Goal: Task Accomplishment & Management: Complete application form

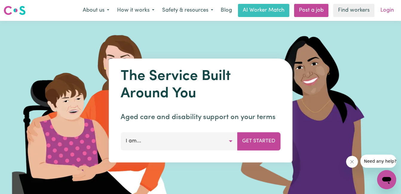
click at [387, 7] on link "Login" at bounding box center [387, 10] width 21 height 13
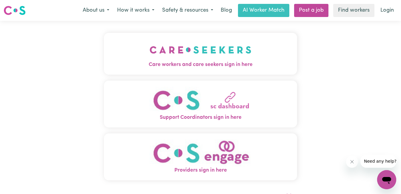
click at [178, 63] on span "Care workers and care seekers sign in here" at bounding box center [200, 65] width 193 height 8
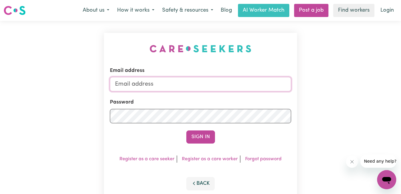
click at [175, 79] on input "Email address" at bounding box center [200, 84] width 181 height 14
type input "[PERSON_NAME][EMAIL_ADDRESS][DOMAIN_NAME]"
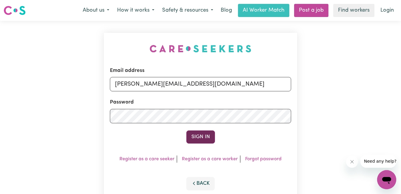
click at [209, 135] on button "Sign In" at bounding box center [200, 136] width 29 height 13
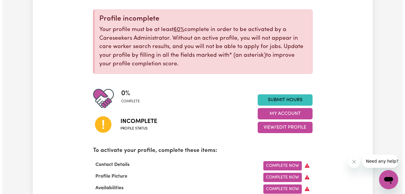
scroll to position [90, 0]
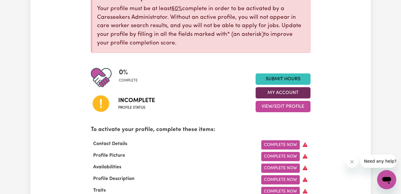
click at [279, 92] on button "My Account" at bounding box center [282, 92] width 55 height 11
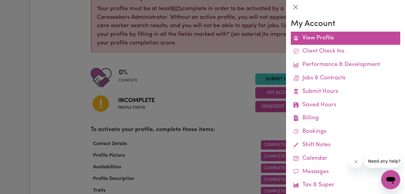
click at [308, 36] on link "View Profile" at bounding box center [346, 38] width 110 height 13
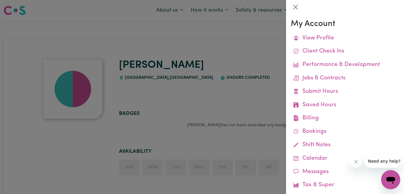
click at [242, 45] on div at bounding box center [202, 97] width 405 height 194
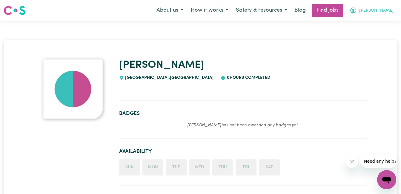
click at [357, 12] on icon "My Account" at bounding box center [352, 10] width 7 height 7
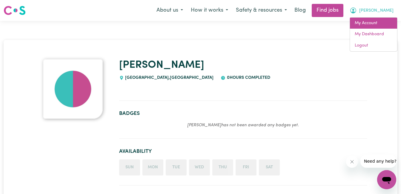
click at [363, 21] on link "My Account" at bounding box center [373, 23] width 47 height 11
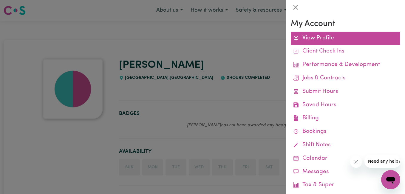
click at [305, 40] on link "View Profile" at bounding box center [346, 38] width 110 height 13
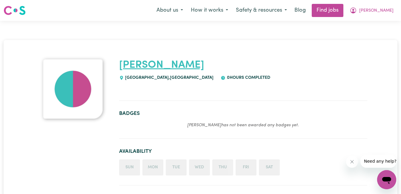
click at [144, 68] on link "[PERSON_NAME]" at bounding box center [161, 65] width 85 height 10
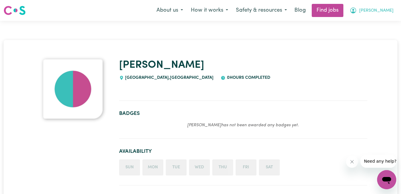
click at [356, 10] on icon "My Account" at bounding box center [353, 10] width 6 height 6
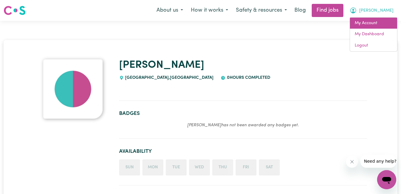
click at [372, 22] on link "My Account" at bounding box center [373, 23] width 47 height 11
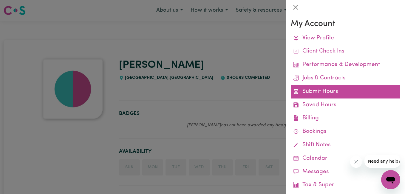
click at [318, 93] on link "Submit Hours" at bounding box center [346, 91] width 110 height 13
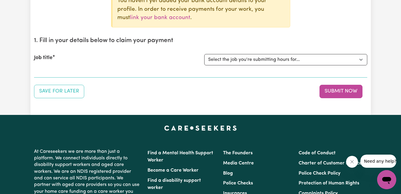
scroll to position [90, 0]
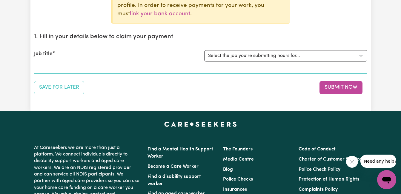
click at [269, 48] on div "Job title Select the job you're submitting hours for..." at bounding box center [200, 56] width 333 height 26
click at [271, 55] on select "Select the job you're submitting hours for..." at bounding box center [285, 55] width 163 height 11
click at [336, 87] on button "Submit Now" at bounding box center [340, 87] width 43 height 13
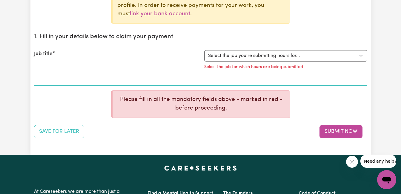
scroll to position [0, 0]
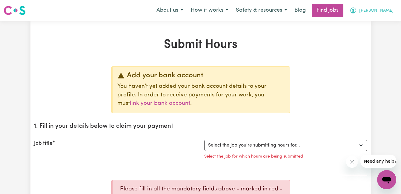
click at [372, 12] on span "[PERSON_NAME]" at bounding box center [376, 10] width 34 height 7
click at [187, 5] on button "About us" at bounding box center [169, 10] width 34 height 13
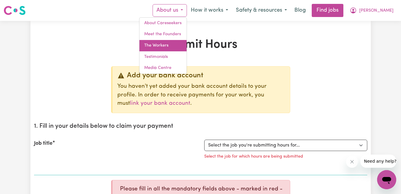
click at [176, 43] on link "The Workers" at bounding box center [162, 45] width 47 height 11
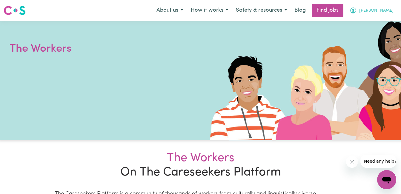
click at [356, 9] on icon "My Account" at bounding box center [353, 10] width 6 height 6
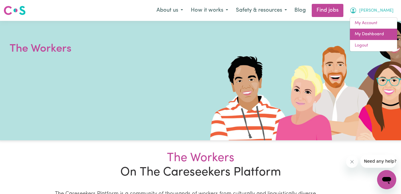
click at [367, 30] on link "My Dashboard" at bounding box center [373, 34] width 47 height 11
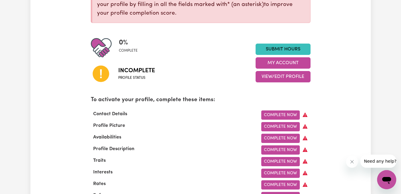
scroll to position [149, 0]
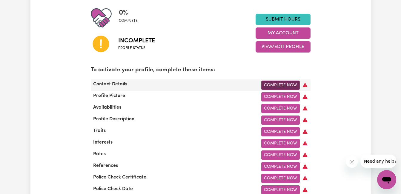
click at [290, 85] on link "Complete Now" at bounding box center [280, 85] width 38 height 9
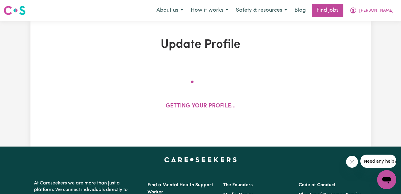
select select "Studying a healthcare related degree or qualification"
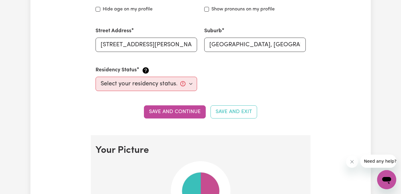
scroll to position [298, 0]
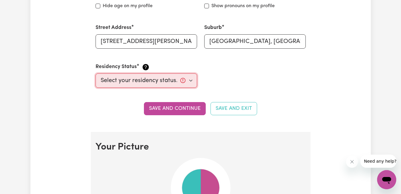
click at [145, 79] on select "Select your residency status... [DEMOGRAPHIC_DATA] citizen Australian PR [DEMOG…" at bounding box center [145, 80] width 101 height 14
select select "[DEMOGRAPHIC_DATA] Citizen"
click at [95, 73] on select "Select your residency status... [DEMOGRAPHIC_DATA] citizen Australian PR [DEMOG…" at bounding box center [145, 80] width 101 height 14
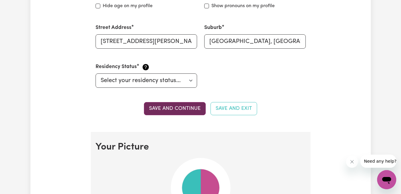
click at [161, 109] on button "Save and continue" at bounding box center [175, 108] width 62 height 13
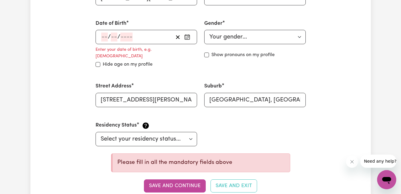
scroll to position [258, 0]
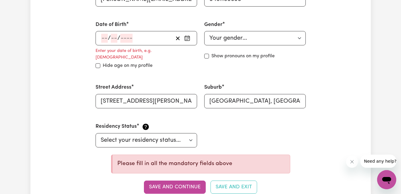
click at [188, 40] on icon "button" at bounding box center [187, 38] width 6 height 6
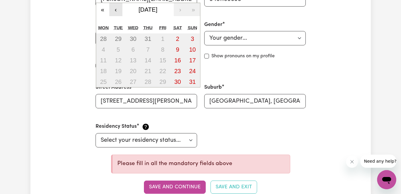
click at [114, 7] on button "‹" at bounding box center [115, 9] width 13 height 13
click at [101, 9] on button "«" at bounding box center [102, 9] width 13 height 13
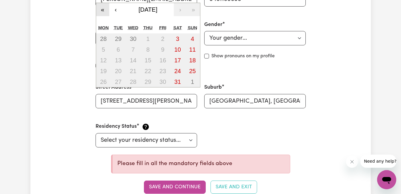
click at [101, 9] on button "«" at bounding box center [102, 9] width 13 height 13
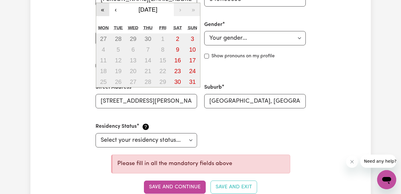
click at [101, 9] on button "«" at bounding box center [102, 9] width 13 height 13
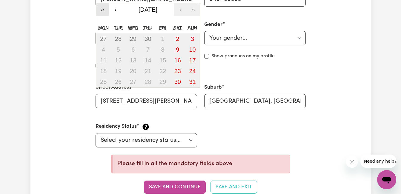
click at [101, 9] on button "«" at bounding box center [102, 9] width 13 height 13
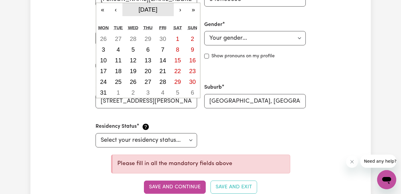
click at [138, 6] on span "[DATE]" at bounding box center [147, 9] width 19 height 7
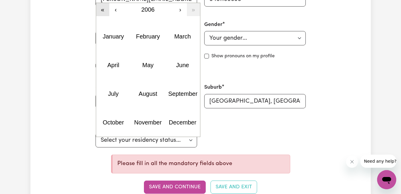
click at [105, 9] on button "«" at bounding box center [102, 9] width 13 height 13
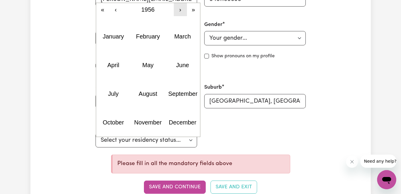
click at [176, 8] on button "›" at bounding box center [180, 9] width 13 height 13
click at [176, 9] on button "›" at bounding box center [180, 9] width 13 height 13
click at [175, 10] on button "›" at bounding box center [180, 9] width 13 height 13
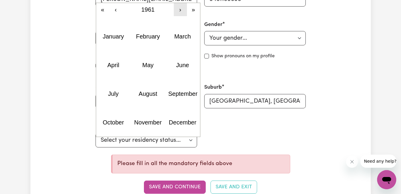
click at [175, 10] on button "›" at bounding box center [180, 9] width 13 height 13
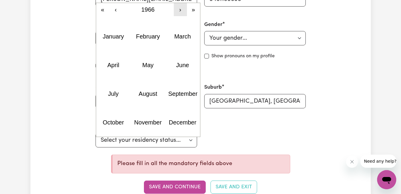
click at [175, 10] on button "›" at bounding box center [180, 9] width 13 height 13
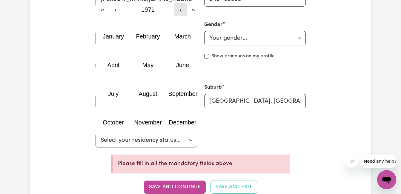
click at [175, 10] on button "›" at bounding box center [180, 9] width 13 height 13
click at [174, 10] on button "›" at bounding box center [180, 9] width 13 height 13
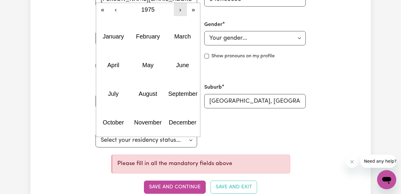
click at [174, 10] on button "›" at bounding box center [180, 9] width 13 height 13
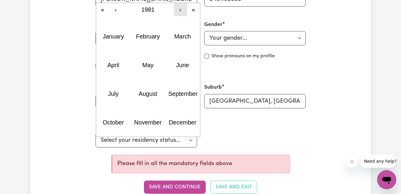
click at [174, 10] on button "›" at bounding box center [180, 9] width 13 height 13
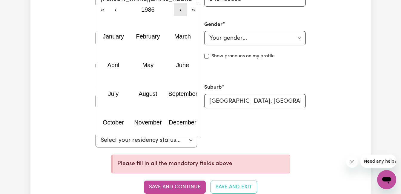
click at [174, 10] on button "›" at bounding box center [180, 9] width 13 height 13
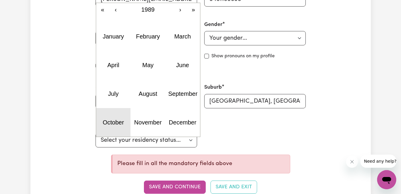
click at [114, 117] on button "October" at bounding box center [113, 122] width 35 height 29
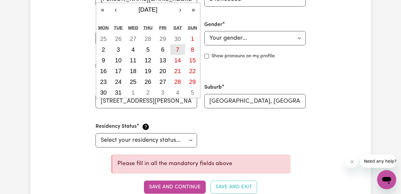
click at [178, 51] on abbr "7" at bounding box center [177, 49] width 3 height 7
type input "[DATE]"
type input "7"
type input "10"
type input "1989"
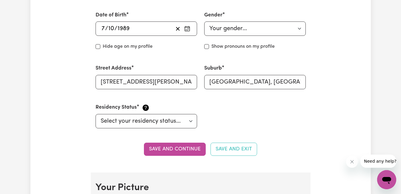
scroll to position [248, 0]
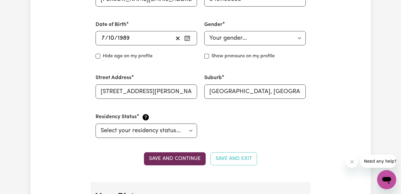
click at [170, 158] on button "Save and continue" at bounding box center [175, 158] width 62 height 13
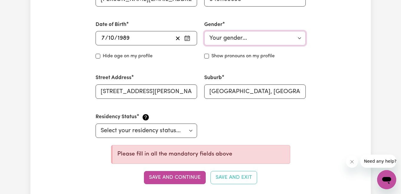
click at [238, 36] on select "Your gender... [DEMOGRAPHIC_DATA] [DEMOGRAPHIC_DATA] [DEMOGRAPHIC_DATA] Other P…" at bounding box center [254, 38] width 101 height 14
select select "[DEMOGRAPHIC_DATA]"
click at [204, 31] on select "Your gender... [DEMOGRAPHIC_DATA] [DEMOGRAPHIC_DATA] [DEMOGRAPHIC_DATA] Other P…" at bounding box center [254, 38] width 101 height 14
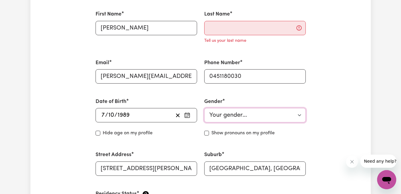
scroll to position [168, 0]
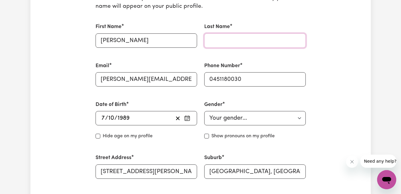
click at [258, 39] on input "Last Name" at bounding box center [254, 40] width 101 height 14
type input "kaur"
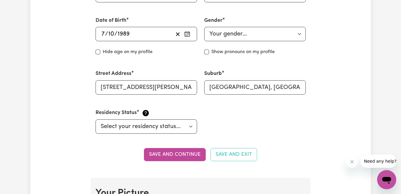
scroll to position [377, 0]
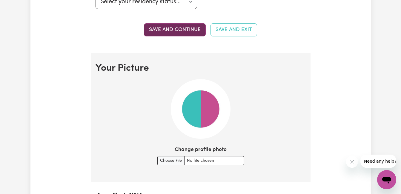
click at [172, 31] on button "Save and continue" at bounding box center [175, 29] width 62 height 13
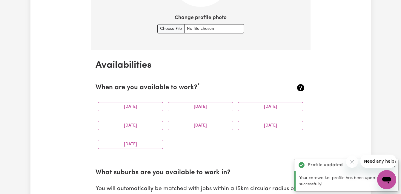
scroll to position [520, 0]
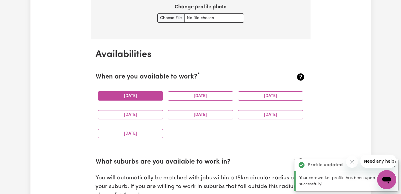
click at [127, 98] on button "[DATE]" at bounding box center [130, 95] width 65 height 9
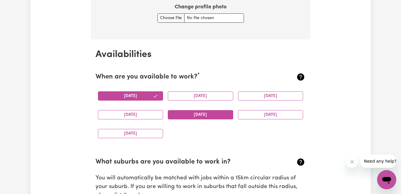
drag, startPoint x: 150, startPoint y: 112, endPoint x: 170, endPoint y: 113, distance: 19.1
click at [151, 112] on button "[DATE]" at bounding box center [130, 114] width 65 height 9
click at [198, 116] on button "[DATE]" at bounding box center [200, 114] width 65 height 9
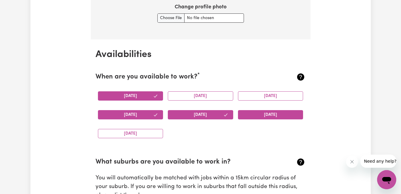
click at [249, 112] on button "[DATE]" at bounding box center [270, 114] width 65 height 9
click at [142, 133] on button "[DATE]" at bounding box center [130, 133] width 65 height 9
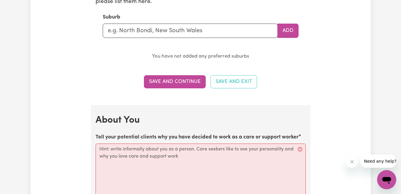
scroll to position [729, 0]
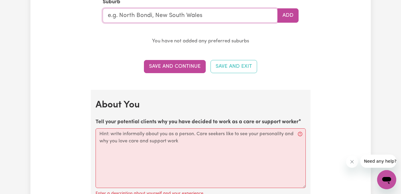
click at [136, 19] on input "text" at bounding box center [190, 15] width 175 height 14
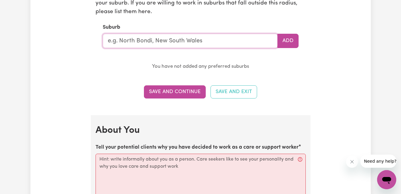
scroll to position [669, 0]
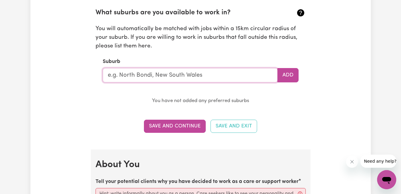
click at [143, 73] on input "text" at bounding box center [190, 75] width 175 height 14
type input "marsde"
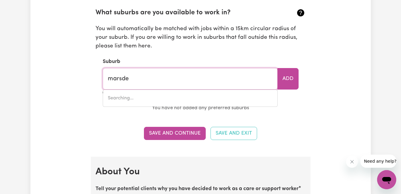
type input "marsdeN, [GEOGRAPHIC_DATA], 4132"
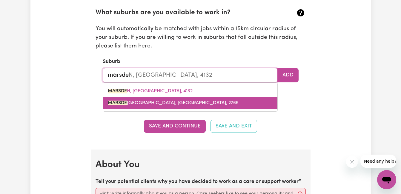
click at [155, 101] on span "[GEOGRAPHIC_DATA], [GEOGRAPHIC_DATA], 2765" at bounding box center [173, 103] width 131 height 5
type input "[GEOGRAPHIC_DATA], [GEOGRAPHIC_DATA], 2765"
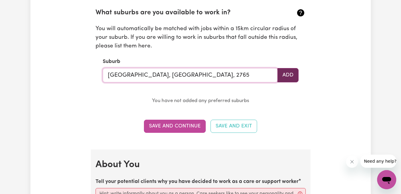
type input "[GEOGRAPHIC_DATA], [GEOGRAPHIC_DATA], 2765"
click at [288, 75] on button "Add" at bounding box center [287, 75] width 21 height 14
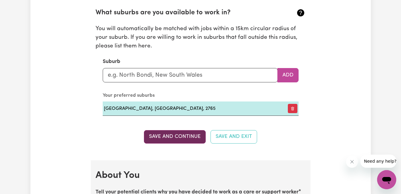
click at [197, 138] on button "Save and Continue" at bounding box center [175, 136] width 62 height 13
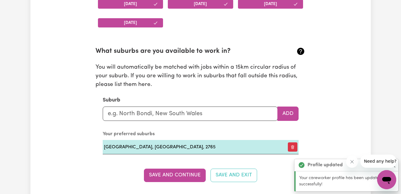
scroll to position [620, 0]
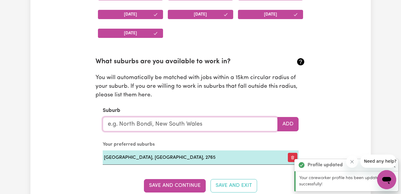
click at [145, 123] on input "text" at bounding box center [190, 124] width 175 height 14
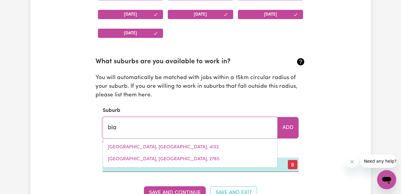
type input "blac"
type input "[STREET_ADDRESS]"
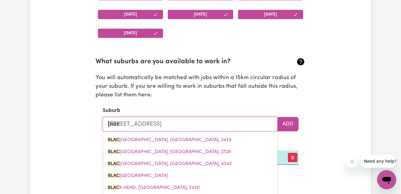
type input "black"
type input "[GEOGRAPHIC_DATA], [GEOGRAPHIC_DATA], 2439"
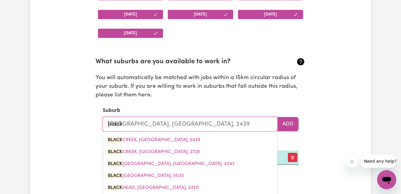
type input "blackt"
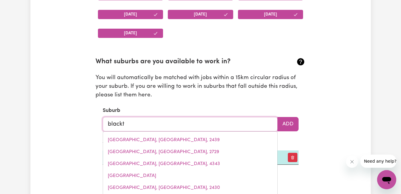
type input "blacktOWN, [GEOGRAPHIC_DATA], 2148"
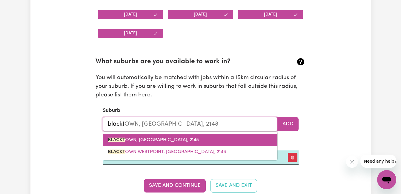
click at [147, 138] on span "BLACKT OWN, [GEOGRAPHIC_DATA], 2148" at bounding box center [153, 140] width 91 height 5
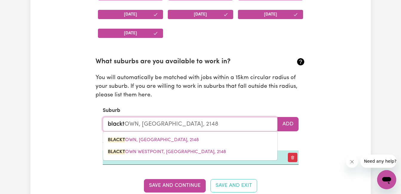
type input "[GEOGRAPHIC_DATA], [GEOGRAPHIC_DATA], 2148"
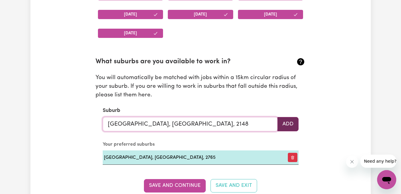
type input "[GEOGRAPHIC_DATA], [GEOGRAPHIC_DATA], 2148"
click at [288, 124] on button "Add" at bounding box center [287, 124] width 21 height 14
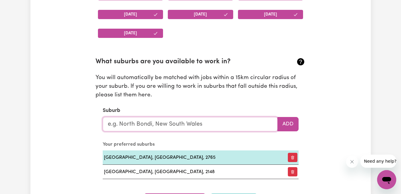
click at [212, 120] on input "text" at bounding box center [190, 124] width 175 height 14
click at [212, 121] on input "text" at bounding box center [190, 124] width 175 height 14
type input "ric"
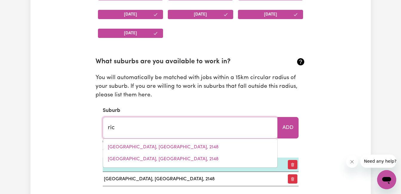
type input "ricH AVON, [GEOGRAPHIC_DATA], 3480"
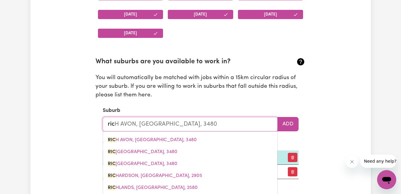
type input "rich"
type input "rich AVON, [GEOGRAPHIC_DATA], 3480"
type input "richm"
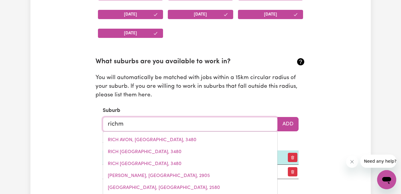
type input "richmo"
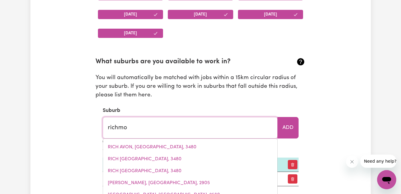
type input "richmoND, [GEOGRAPHIC_DATA], 2753"
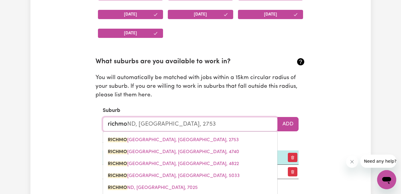
type input "richmon"
type input "richmonD, [GEOGRAPHIC_DATA], 2753"
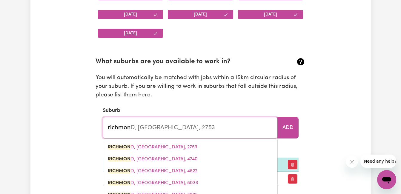
type input "[GEOGRAPHIC_DATA]"
type input "[GEOGRAPHIC_DATA], [GEOGRAPHIC_DATA], 2753"
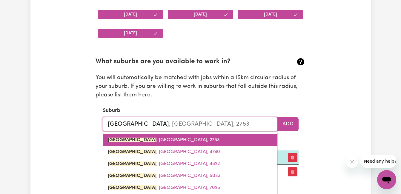
click at [220, 136] on link "[GEOGRAPHIC_DATA] , [GEOGRAPHIC_DATA], 2753" at bounding box center [190, 140] width 174 height 12
type input "[GEOGRAPHIC_DATA], [GEOGRAPHIC_DATA], 2753"
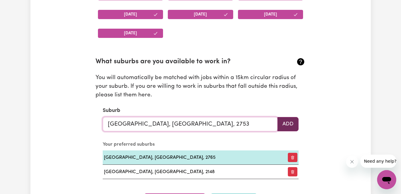
type input "[GEOGRAPHIC_DATA], [GEOGRAPHIC_DATA], 2753"
click at [283, 126] on button "Add" at bounding box center [287, 124] width 21 height 14
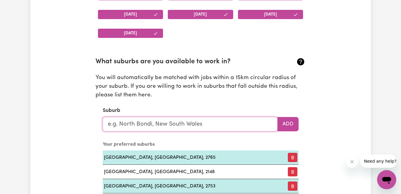
click at [185, 129] on input "text" at bounding box center [190, 124] width 175 height 14
type input "i"
type input "win"
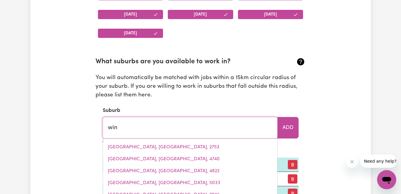
type input "winBURNDALE, [GEOGRAPHIC_DATA], 2795"
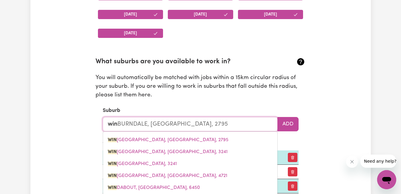
type input "wind"
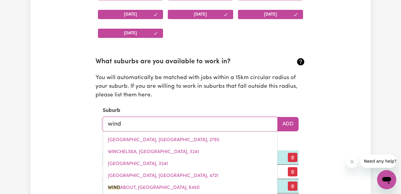
type input "windABOUT, [GEOGRAPHIC_DATA], 6450"
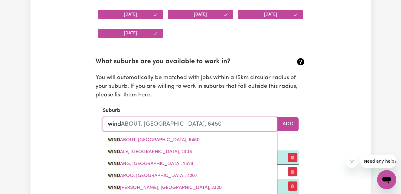
type input "winds"
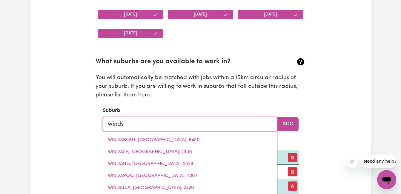
type input "windsOR, [GEOGRAPHIC_DATA], 2756"
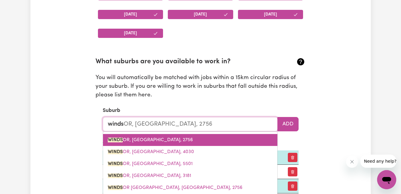
click at [176, 140] on span "WINDS OR, [GEOGRAPHIC_DATA], 2756" at bounding box center [150, 140] width 85 height 5
type input "[GEOGRAPHIC_DATA], [GEOGRAPHIC_DATA], 2756"
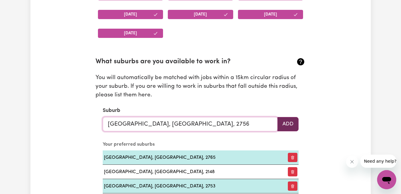
type input "[GEOGRAPHIC_DATA], [GEOGRAPHIC_DATA], 2756"
click at [280, 118] on button "Add" at bounding box center [287, 124] width 21 height 14
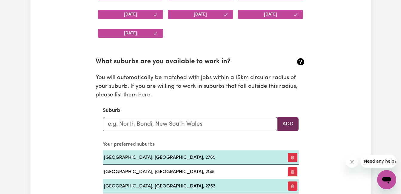
click at [287, 122] on button "Add" at bounding box center [287, 124] width 21 height 14
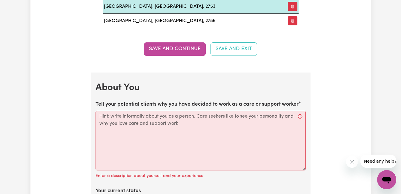
scroll to position [829, 0]
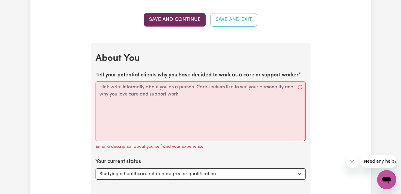
click at [182, 19] on button "Save and Continue" at bounding box center [175, 19] width 62 height 13
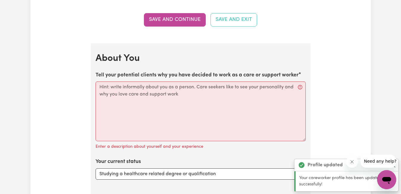
scroll to position [872, 0]
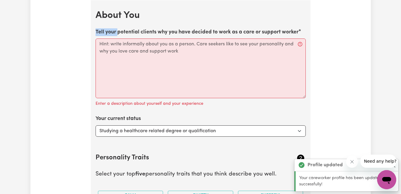
drag, startPoint x: 95, startPoint y: 33, endPoint x: 118, endPoint y: 32, distance: 22.7
click at [118, 32] on label "Tell your potential clients why you have decided to work as a care or support w…" at bounding box center [196, 32] width 203 height 8
drag, startPoint x: 118, startPoint y: 32, endPoint x: 139, endPoint y: 35, distance: 21.7
click at [139, 35] on label "Tell your potential clients why you have decided to work as a care or support w…" at bounding box center [196, 32] width 203 height 8
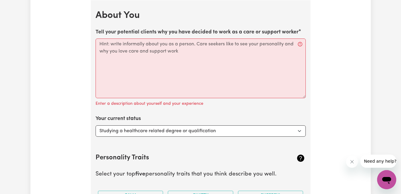
click at [98, 33] on label "Tell your potential clients why you have decided to work as a care or support w…" at bounding box center [196, 32] width 203 height 8
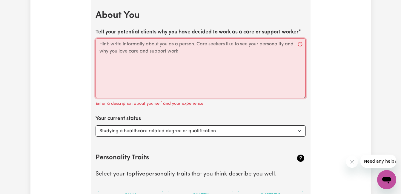
click at [98, 38] on textarea "Tell your potential clients why you have decided to work as a care or support w…" at bounding box center [200, 68] width 210 height 60
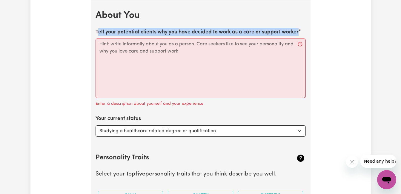
drag, startPoint x: 97, startPoint y: 33, endPoint x: 304, endPoint y: 34, distance: 207.1
click at [304, 34] on div "Tell your potential clients why you have decided to work as a care or support w…" at bounding box center [200, 67] width 210 height 79
drag, startPoint x: 304, startPoint y: 34, endPoint x: 278, endPoint y: 31, distance: 25.5
copy label "ell your potential clients why you have decided to work as a care or support wo…"
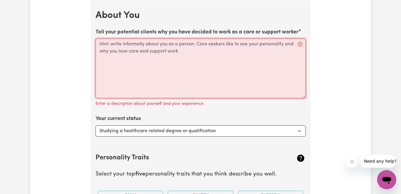
paste textarea "“I chose to work as a care and support worker because I truly enjoy helping peo…"
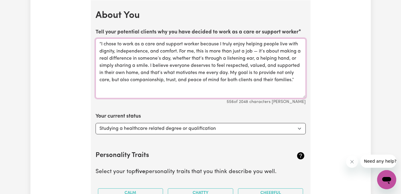
scroll to position [902, 0]
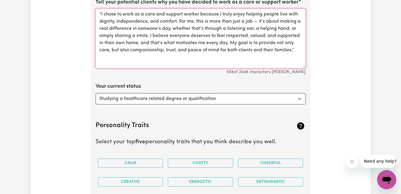
type textarea "“I chose to work as a care and support worker because I truly enjoy helping peo…"
click at [293, 98] on select "Select... Studying a healthcare related degree or qualification Studying a non-…" at bounding box center [200, 98] width 210 height 11
select select "Looking for extra work to fill my week and/or weekends"
click at [95, 93] on select "Select... Studying a healthcare related degree or qualification Studying a non-…" at bounding box center [200, 98] width 210 height 11
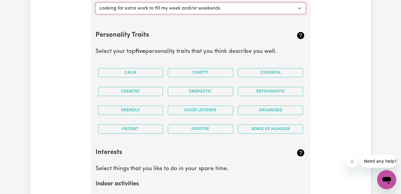
scroll to position [1021, 0]
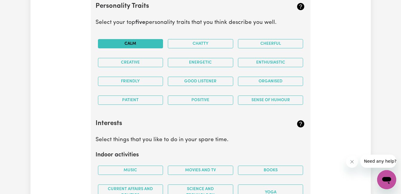
click at [138, 44] on button "Calm" at bounding box center [130, 43] width 65 height 9
drag, startPoint x: 214, startPoint y: 41, endPoint x: 236, endPoint y: 46, distance: 22.9
click at [214, 42] on button "Chatty" at bounding box center [200, 43] width 65 height 9
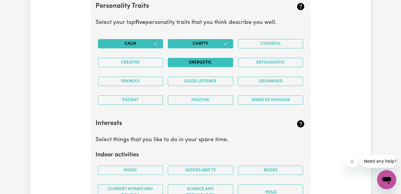
click at [214, 63] on button "Energetic" at bounding box center [200, 62] width 65 height 9
click at [267, 61] on button "Enthusiastic" at bounding box center [270, 62] width 65 height 9
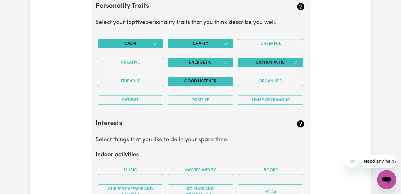
click at [206, 82] on button "Good Listener" at bounding box center [200, 81] width 65 height 9
click at [143, 80] on button "Friendly" at bounding box center [130, 81] width 65 height 9
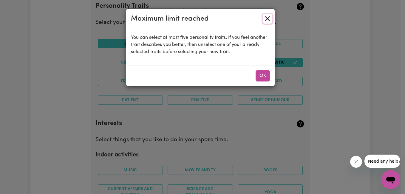
click at [266, 16] on button "Close" at bounding box center [268, 19] width 10 height 10
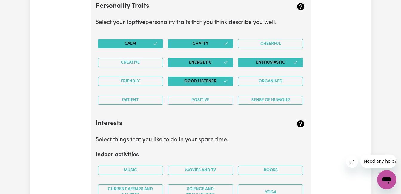
click at [264, 63] on button "Enthusiastic" at bounding box center [270, 62] width 65 height 9
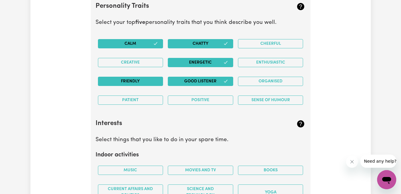
click at [133, 83] on button "Friendly" at bounding box center [130, 81] width 65 height 9
click at [216, 101] on button "Positive" at bounding box center [200, 99] width 65 height 9
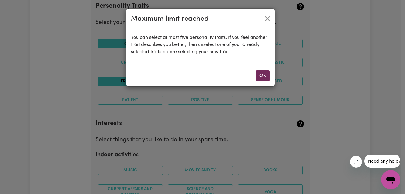
click at [264, 78] on button "OK" at bounding box center [263, 75] width 14 height 11
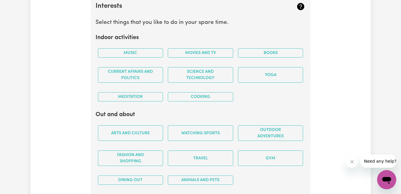
scroll to position [1141, 0]
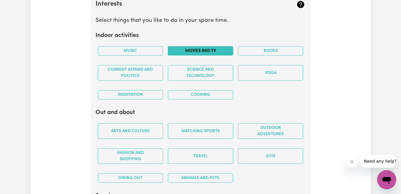
click at [194, 53] on button "Movies and TV" at bounding box center [200, 50] width 65 height 9
click at [267, 50] on button "Books" at bounding box center [270, 50] width 65 height 9
click at [267, 51] on button "Books" at bounding box center [270, 50] width 65 height 9
click at [191, 89] on div "Cooking" at bounding box center [200, 94] width 70 height 19
click at [189, 97] on button "Cooking" at bounding box center [200, 94] width 65 height 9
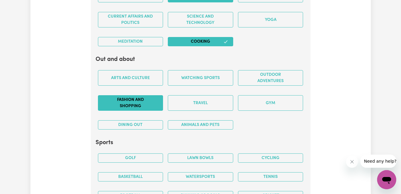
scroll to position [1200, 0]
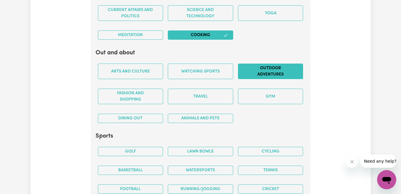
click at [285, 73] on button "Outdoor adventures" at bounding box center [270, 72] width 65 height 16
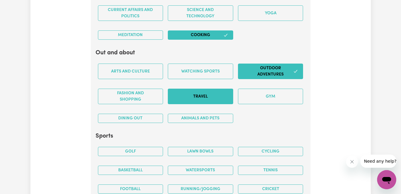
click at [209, 95] on button "Travel" at bounding box center [200, 97] width 65 height 16
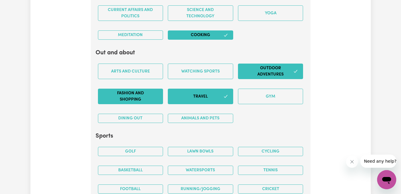
click at [138, 101] on button "Fashion and shopping" at bounding box center [130, 97] width 65 height 16
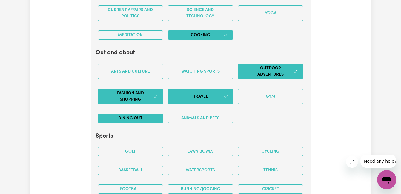
click at [142, 114] on button "Dining out" at bounding box center [130, 118] width 65 height 9
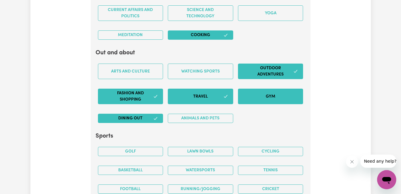
click at [277, 94] on button "Gym" at bounding box center [270, 97] width 65 height 16
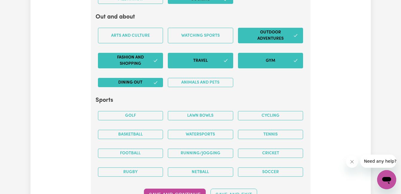
scroll to position [1290, 0]
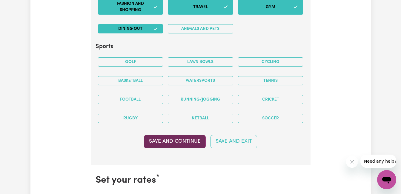
click at [175, 144] on button "Save and Continue" at bounding box center [175, 141] width 62 height 13
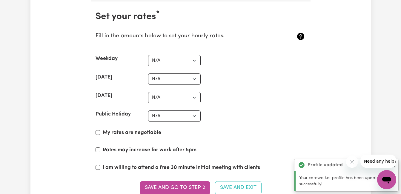
scroll to position [1454, 0]
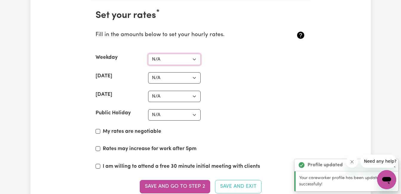
click at [187, 58] on select "N/A $37 $38 $39 $40 $41 $42 $43 $44 $45 $46 $47 $48 $49 $50 $51 $52 $53 $54 $55…" at bounding box center [174, 59] width 53 height 11
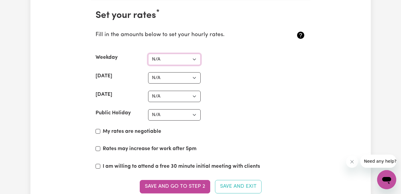
select select "65"
click at [148, 54] on select "N/A $37 $38 $39 $40 $41 $42 $43 $44 $45 $46 $47 $48 $49 $50 $51 $52 $53 $54 $55…" at bounding box center [174, 59] width 53 height 11
click at [180, 75] on select "N/A $37 $38 $39 $40 $41 $42 $43 $44 $45 $46 $47 $48 $49 $50 $51 $52 $53 $54 $55…" at bounding box center [174, 77] width 53 height 11
click at [250, 76] on div "[DATE] N/A $37 $38 $39 $40 $41 $42 $43 $44 $45 $46 $47 $48 $49 $50 $51 $52 $53 …" at bounding box center [200, 77] width 210 height 11
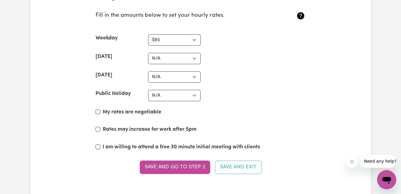
scroll to position [1484, 0]
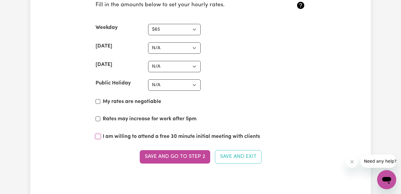
click at [96, 135] on input "I am willing to attend a free 30 minute initial meeting with clients" at bounding box center [97, 136] width 5 height 5
click at [99, 137] on input "I am willing to attend a free 30 minute initial meeting with clients" at bounding box center [97, 136] width 5 height 5
checkbox input "false"
click at [184, 46] on select "N/A $37 $38 $39 $40 $41 $42 $43 $44 $45 $46 $47 $48 $49 $50 $51 $52 $53 $54 $55…" at bounding box center [174, 47] width 53 height 11
select select "95"
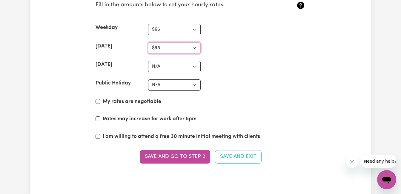
click at [148, 42] on select "N/A $37 $38 $39 $40 $41 $42 $43 $44 $45 $46 $47 $48 $49 $50 $51 $52 $53 $54 $55…" at bounding box center [174, 47] width 53 height 11
click at [163, 67] on select "N/A $37 $38 $39 $40 $41 $42 $43 $44 $45 $46 $47 $48 $49 $50 $51 $52 $53 $54 $55…" at bounding box center [174, 66] width 53 height 11
select select "120"
click at [148, 61] on select "N/A $37 $38 $39 $40 $41 $42 $43 $44 $45 $46 $47 $48 $49 $50 $51 $52 $53 $54 $55…" at bounding box center [174, 66] width 53 height 11
click at [167, 78] on section "Set your rates * Fill in the amounts below to set your hourly rates. Weekday N/…" at bounding box center [201, 75] width 220 height 210
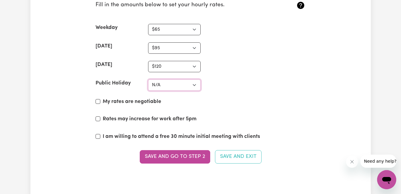
click at [169, 84] on select "N/A $37 $38 $39 $40 $41 $42 $43 $44 $45 $46 $47 $48 $49 $50 $51 $52 $53 $54 $55…" at bounding box center [174, 84] width 53 height 11
select select "135"
click at [148, 79] on select "N/A $37 $38 $39 $40 $41 $42 $43 $44 $45 $46 $47 $48 $49 $50 $51 $52 $53 $54 $55…" at bounding box center [174, 84] width 53 height 11
click at [175, 121] on label "Rates may increase for work after 5pm" at bounding box center [150, 119] width 94 height 8
click at [100, 121] on input "Rates may increase for work after 5pm" at bounding box center [97, 118] width 5 height 5
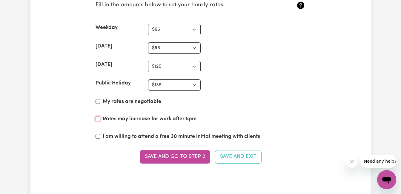
checkbox input "true"
click at [246, 154] on button "Save and Exit" at bounding box center [238, 156] width 47 height 13
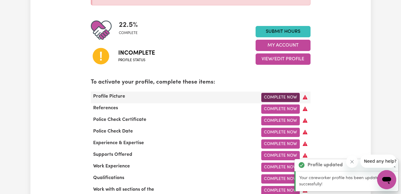
scroll to position [149, 0]
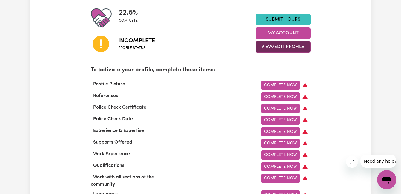
click at [274, 47] on button "View/Edit Profile" at bounding box center [282, 46] width 55 height 11
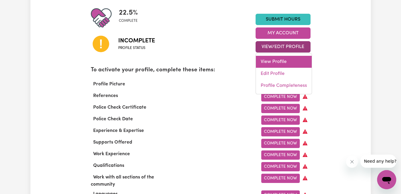
click at [277, 64] on link "View Profile" at bounding box center [284, 62] width 56 height 12
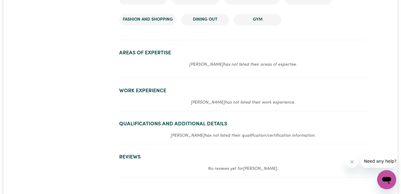
scroll to position [507, 0]
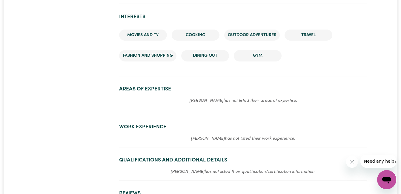
click at [180, 91] on h2 "Areas of Expertise" at bounding box center [243, 89] width 248 height 6
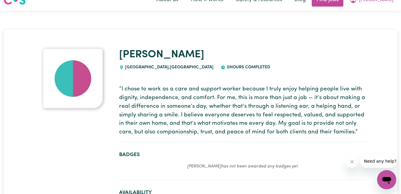
scroll to position [0, 0]
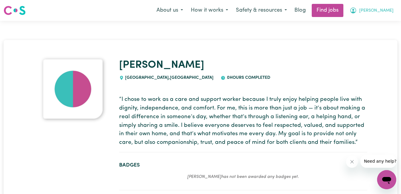
drag, startPoint x: 372, startPoint y: 6, endPoint x: 369, endPoint y: 16, distance: 10.1
click at [372, 6] on button "[PERSON_NAME]" at bounding box center [372, 10] width 52 height 13
click at [368, 35] on link "My Dashboard" at bounding box center [373, 34] width 47 height 11
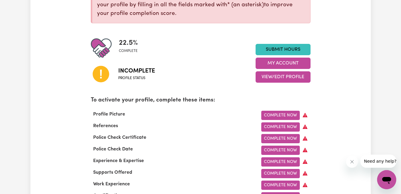
scroll to position [119, 0]
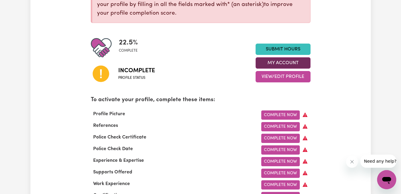
click at [273, 64] on button "My Account" at bounding box center [282, 62] width 55 height 11
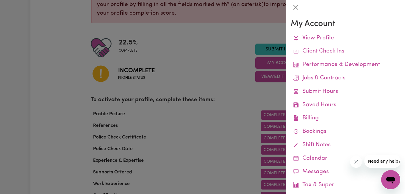
click at [270, 74] on div at bounding box center [202, 97] width 405 height 194
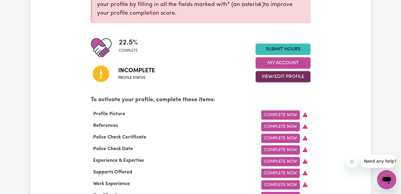
click at [272, 76] on button "View/Edit Profile" at bounding box center [282, 76] width 55 height 11
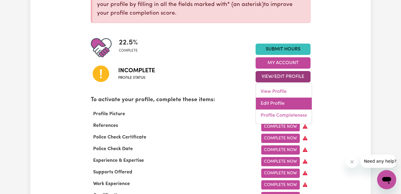
click at [278, 106] on link "Edit Profile" at bounding box center [284, 104] width 56 height 12
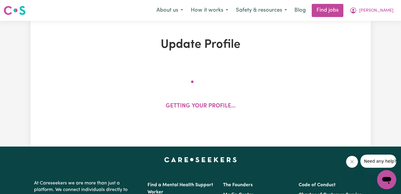
select select "[DEMOGRAPHIC_DATA]"
select select "[DEMOGRAPHIC_DATA] Citizen"
select select "Studying a healthcare related degree or qualification"
select select "65"
select select "95"
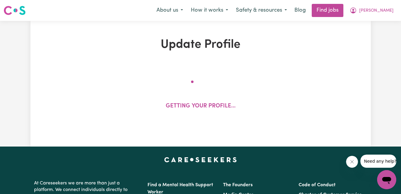
select select "120"
select select "135"
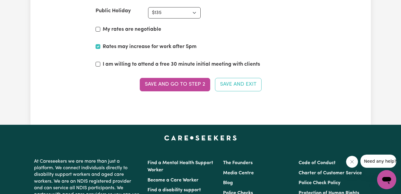
scroll to position [1552, 0]
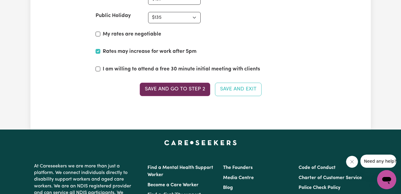
click at [183, 87] on button "Save and go to Step 2" at bounding box center [175, 89] width 70 height 13
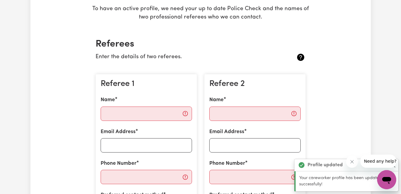
scroll to position [119, 0]
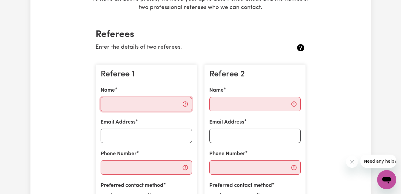
click at [141, 104] on input "Name" at bounding box center [146, 104] width 91 height 14
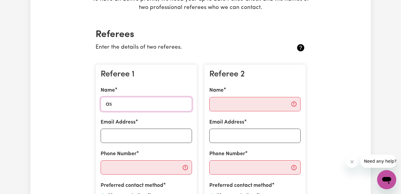
type input "asian [PERSON_NAME] [PERSON_NAME]"
type input "[EMAIL_ADDRESS][DOMAIN_NAME]"
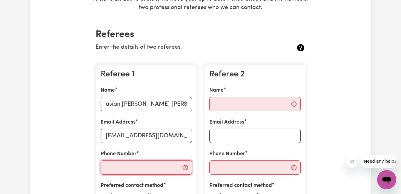
type input "403401594"
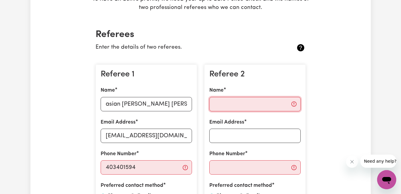
type input "asian [PERSON_NAME] [PERSON_NAME]"
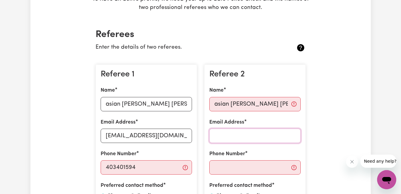
type input "[EMAIL_ADDRESS][DOMAIN_NAME]"
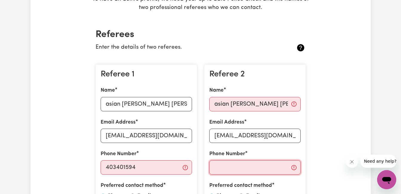
type input "403401594"
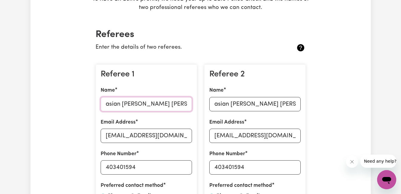
type input "[PERSON_NAME]"
click at [215, 168] on input "403401594" at bounding box center [254, 167] width 91 height 14
type input "0403401594"
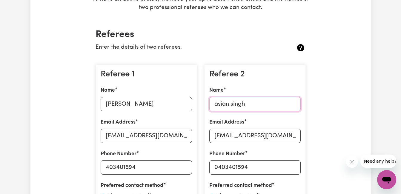
type input "asian singh"
click at [141, 105] on input "[PERSON_NAME]" at bounding box center [146, 104] width 91 height 14
type input "H"
type input "[PERSON_NAME]"
click at [183, 135] on input "[EMAIL_ADDRESS][DOMAIN_NAME]" at bounding box center [146, 136] width 91 height 14
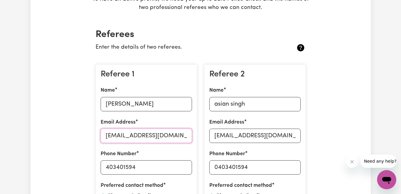
click at [184, 136] on input "[EMAIL_ADDRESS][DOMAIN_NAME]" at bounding box center [146, 136] width 91 height 14
type input "[EMAIL_ADDRESS]"
click at [136, 170] on input "403401594" at bounding box center [146, 167] width 91 height 14
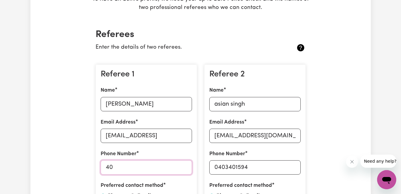
type input "4"
type input "0422928804"
click at [134, 106] on input "[PERSON_NAME]" at bounding box center [146, 104] width 91 height 14
type input "h"
type input "[DEMOGRAPHIC_DATA]"
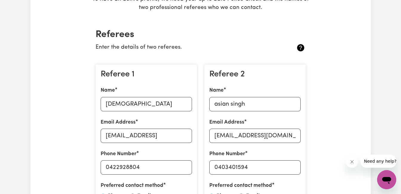
click at [246, 104] on input "asian singh" at bounding box center [254, 104] width 91 height 14
type input "[DEMOGRAPHIC_DATA]"
click at [164, 102] on input "[DEMOGRAPHIC_DATA]" at bounding box center [146, 104] width 91 height 14
type input "a"
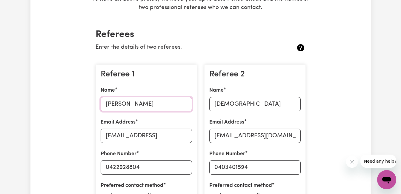
type input "[PERSON_NAME]"
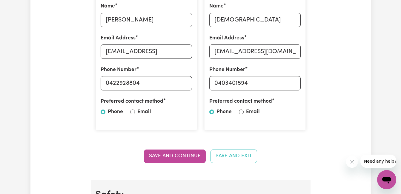
scroll to position [209, 0]
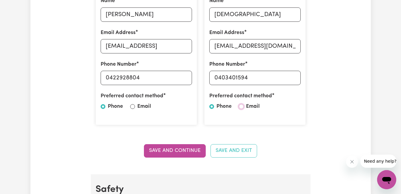
click at [241, 107] on input "Email" at bounding box center [241, 106] width 5 height 5
radio input "true"
click at [132, 108] on input "Email" at bounding box center [132, 106] width 5 height 5
radio input "true"
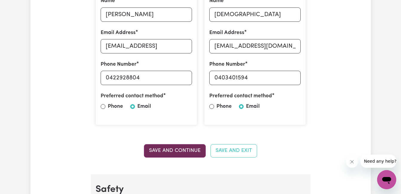
click at [197, 149] on button "Save and Continue" at bounding box center [175, 150] width 62 height 13
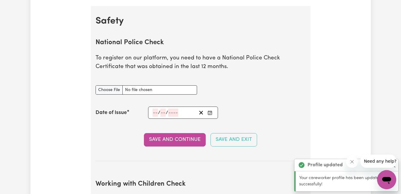
scroll to position [383, 0]
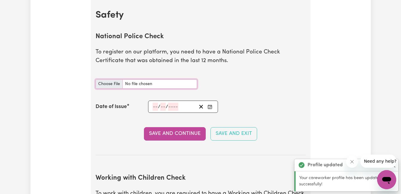
click at [138, 80] on input "National Police Check document" at bounding box center [145, 83] width 101 height 9
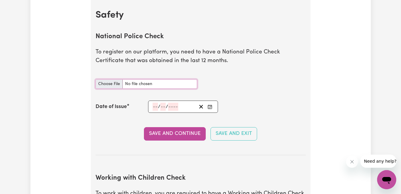
type input "C:\fakepath\POLICE CLEARENCE.pdf"
click at [158, 108] on span "/" at bounding box center [159, 106] width 2 height 5
click at [211, 108] on icon "Enter the Date of Issue of your National Police Check" at bounding box center [209, 106] width 5 height 5
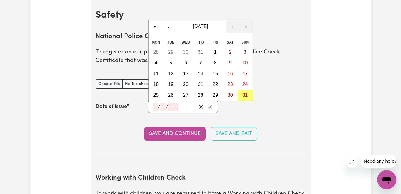
click at [201, 122] on section "National Police Check To register on our platform, you need to have a National …" at bounding box center [200, 89] width 210 height 132
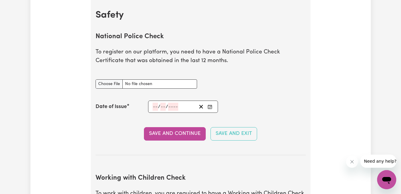
click at [210, 106] on icon "Enter the Date of Issue of your National Police Check" at bounding box center [209, 106] width 5 height 5
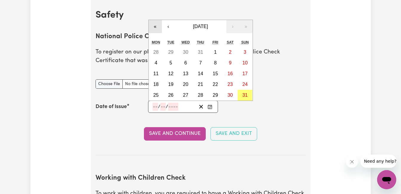
click at [156, 27] on button "«" at bounding box center [155, 26] width 13 height 13
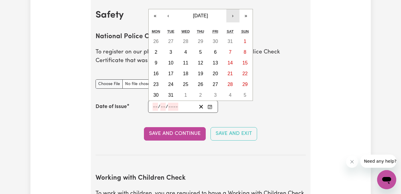
click at [232, 16] on button "›" at bounding box center [232, 15] width 13 height 13
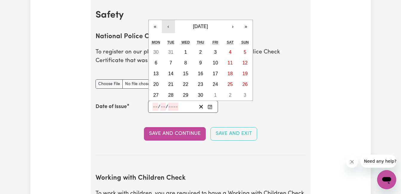
click at [170, 26] on button "‹" at bounding box center [168, 26] width 13 height 13
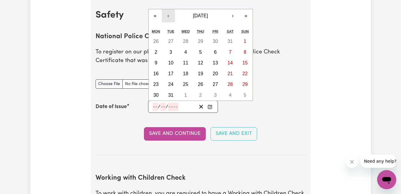
click at [170, 17] on button "‹" at bounding box center [168, 15] width 13 height 13
click at [170, 17] on h2 "Safety" at bounding box center [200, 15] width 210 height 11
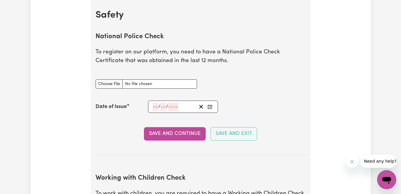
click at [209, 105] on rect "Enter the Date of Issue of your National Police Check" at bounding box center [210, 107] width 4 height 4
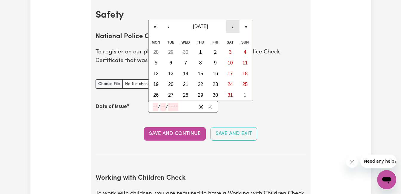
click at [228, 25] on button "›" at bounding box center [232, 26] width 13 height 13
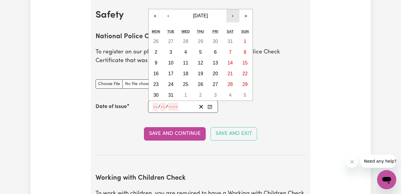
click at [234, 16] on button "›" at bounding box center [232, 15] width 13 height 13
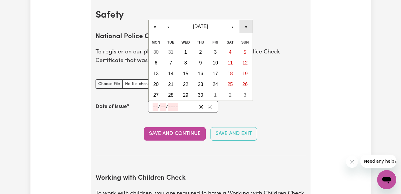
click at [248, 27] on button "»" at bounding box center [245, 26] width 13 height 13
click at [167, 26] on button "‹" at bounding box center [168, 26] width 13 height 13
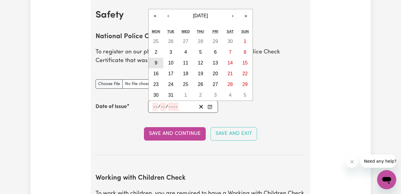
click at [158, 60] on button "9" at bounding box center [156, 63] width 15 height 11
type input "[DATE]"
type input "9"
type input "5"
type input "2022"
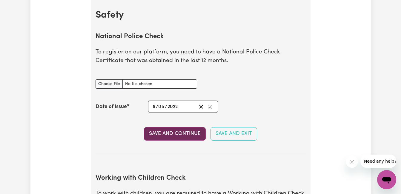
click at [177, 135] on button "Save and Continue" at bounding box center [175, 133] width 62 height 13
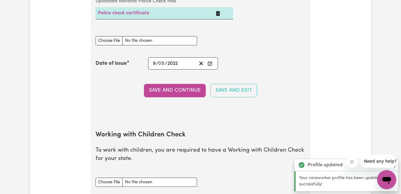
scroll to position [458, 0]
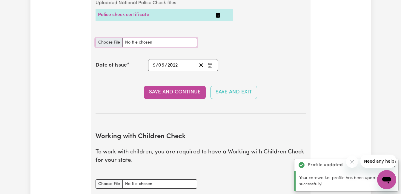
click at [118, 44] on input "National Police Check document" at bounding box center [145, 42] width 101 height 9
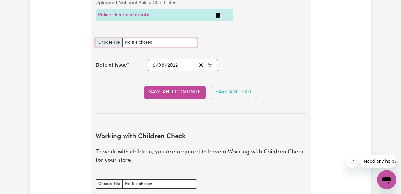
type input "C:\fakepath\POLICE CLEARENCE.pdf"
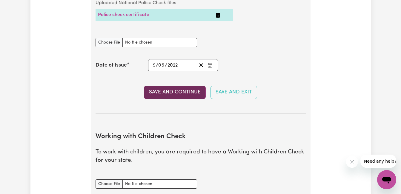
click at [159, 90] on button "Save and Continue" at bounding box center [175, 92] width 62 height 13
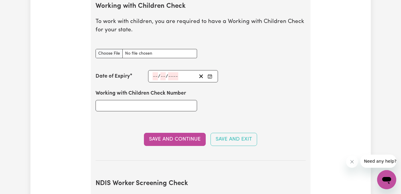
scroll to position [611, 0]
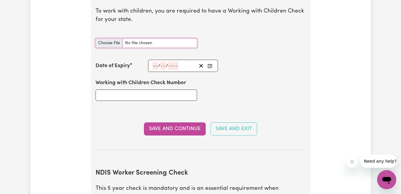
click at [118, 45] on input "Working with Children Check document" at bounding box center [145, 42] width 101 height 9
type input "C:\fakepath\WWCC [PERSON_NAME].jpeg"
click at [121, 95] on input "Working with Children Check Number" at bounding box center [145, 95] width 101 height 11
click at [209, 67] on icon "Enter the Date of Expiry of your Working with Children Check" at bounding box center [209, 66] width 5 height 5
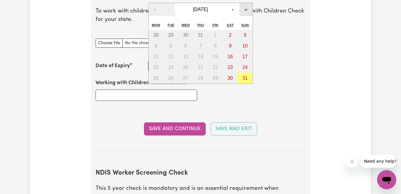
click at [246, 9] on button "»" at bounding box center [245, 9] width 13 height 13
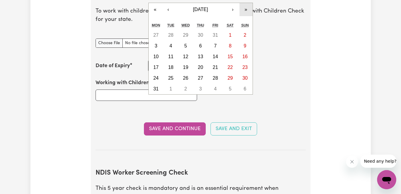
click at [246, 10] on button "»" at bounding box center [245, 9] width 13 height 13
click at [172, 12] on button "‹" at bounding box center [168, 9] width 13 height 13
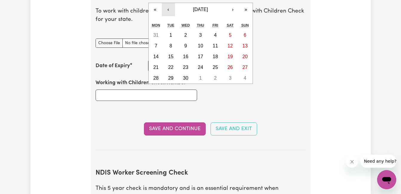
click at [172, 12] on button "‹" at bounding box center [168, 9] width 13 height 13
click at [198, 50] on button "6" at bounding box center [200, 46] width 15 height 11
type input "[DATE]"
type input "6"
type input "5"
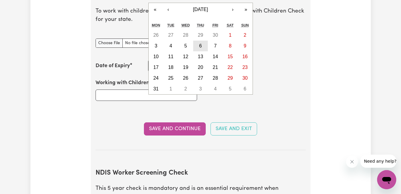
type input "2027"
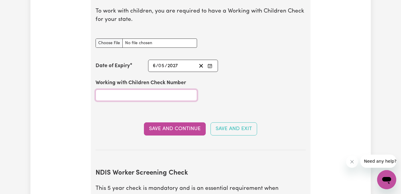
click at [141, 90] on input "Working with Children Check Number" at bounding box center [145, 95] width 101 height 11
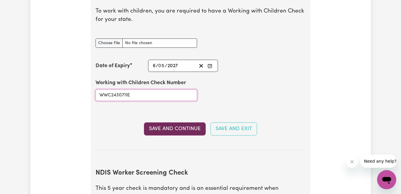
type input "WWC2430711E"
drag, startPoint x: 180, startPoint y: 127, endPoint x: 174, endPoint y: 124, distance: 6.3
click at [179, 127] on button "Save and Continue" at bounding box center [175, 128] width 62 height 13
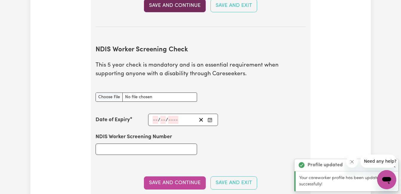
scroll to position [771, 0]
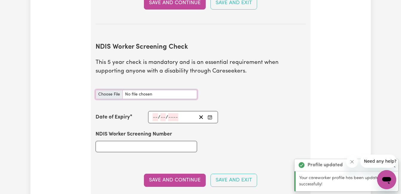
click at [117, 96] on input "NDIS Worker Screening Check document" at bounding box center [145, 94] width 101 height 9
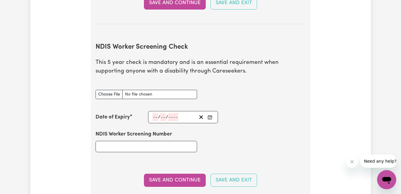
click at [211, 117] on icon "Enter the Date of Expiry of your NDIS Worker Screening Check" at bounding box center [209, 117] width 5 height 5
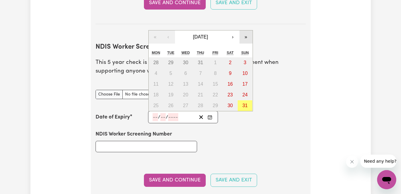
click at [245, 38] on button "»" at bounding box center [245, 36] width 13 height 13
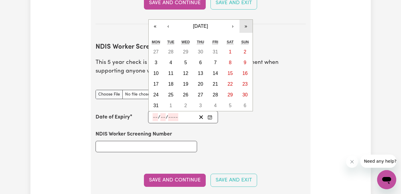
click at [247, 25] on button "»" at bounding box center [245, 26] width 13 height 13
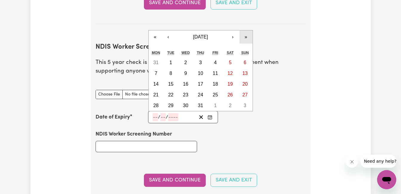
click at [247, 25] on section "Safety National Police Check To register on our platform, you need to have a Na…" at bounding box center [201, 49] width 220 height 874
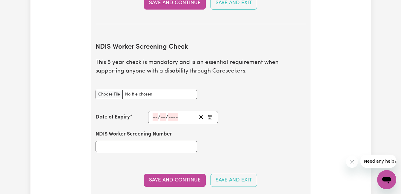
click at [210, 118] on icon "Enter the Date of Expiry of your NDIS Worker Screening Check" at bounding box center [209, 117] width 5 height 5
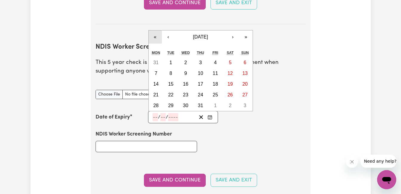
click at [156, 37] on button "«" at bounding box center [155, 36] width 13 height 13
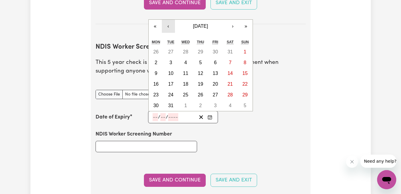
click at [167, 27] on button "‹" at bounding box center [168, 26] width 13 height 13
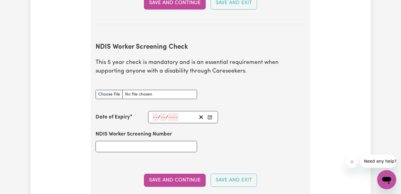
click at [167, 27] on section "Safety National Police Check To register on our platform, you need to have a Na…" at bounding box center [201, 49] width 220 height 874
click at [208, 117] on icon "Enter the Date of Expiry of your NDIS Worker Screening Check" at bounding box center [209, 117] width 5 height 5
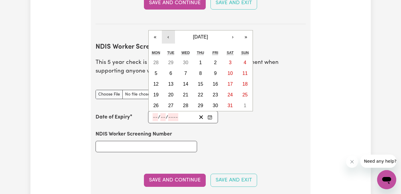
click at [170, 38] on button "‹" at bounding box center [168, 36] width 13 height 13
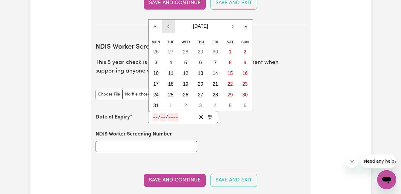
click at [167, 24] on button "‹" at bounding box center [168, 26] width 13 height 13
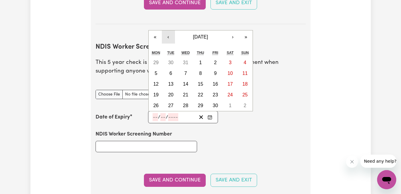
click at [168, 35] on button "‹" at bounding box center [168, 36] width 13 height 13
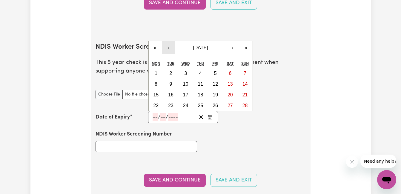
click at [167, 50] on button "‹" at bounding box center [168, 47] width 13 height 13
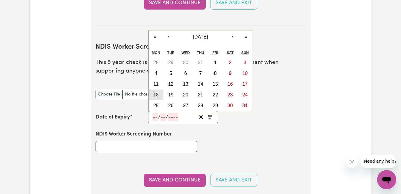
click at [155, 94] on abbr "18" at bounding box center [155, 94] width 5 height 5
type input "[DATE]"
type input "18"
type input "1"
type input "2027"
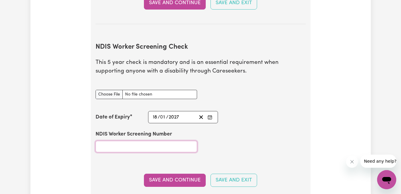
click at [151, 143] on input "NDIS Worker Screening Number" at bounding box center [145, 146] width 101 height 11
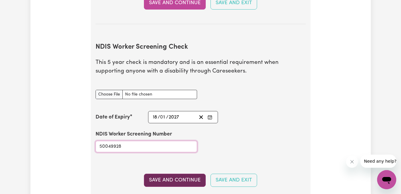
type input "50049928"
click at [164, 178] on button "Save and Continue" at bounding box center [175, 180] width 62 height 13
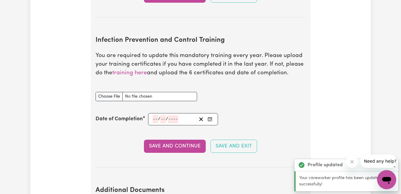
scroll to position [982, 0]
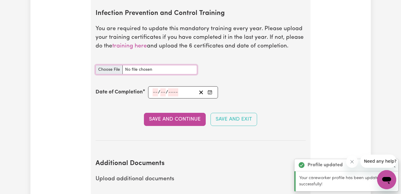
click at [114, 72] on input "Infection Prevention and Control Training document" at bounding box center [145, 69] width 101 height 9
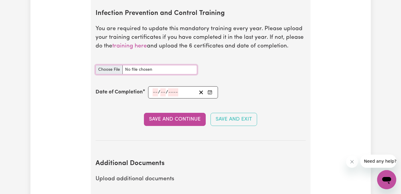
type input "C:\fakepath\certificate (Infection control).pdf"
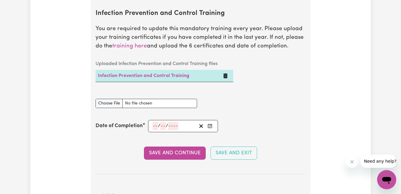
click at [210, 126] on icon "Enter the Date of Completion of your Infection Prevention and Control Training" at bounding box center [209, 126] width 5 height 5
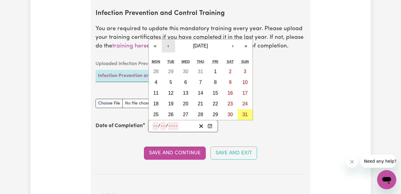
click at [167, 47] on button "‹" at bounding box center [168, 45] width 13 height 13
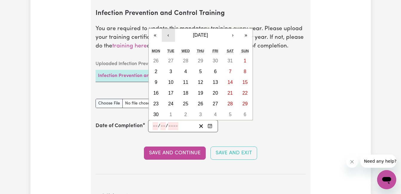
click at [168, 35] on button "‹" at bounding box center [168, 35] width 13 height 13
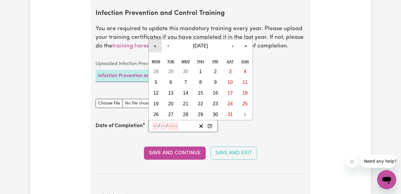
click at [156, 46] on button "«" at bounding box center [155, 45] width 13 height 13
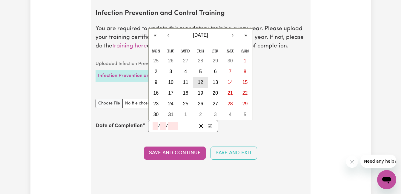
click at [201, 83] on abbr "12" at bounding box center [200, 82] width 5 height 5
type input "[DATE]"
type input "12"
type input "5"
type input "2022"
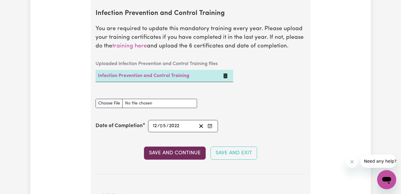
click at [183, 155] on button "Save and Continue" at bounding box center [175, 153] width 62 height 13
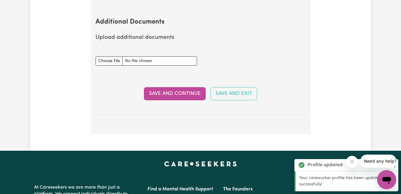
scroll to position [1166, 0]
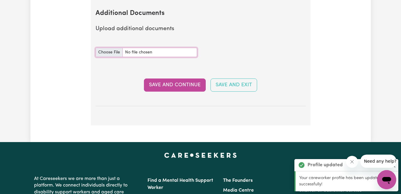
click at [113, 52] on input "Additional Documents document" at bounding box center [145, 52] width 101 height 9
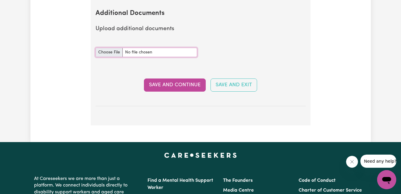
type input "C:\fakepath\CERT4 comm.services.pdf"
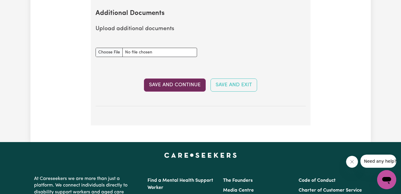
click at [163, 89] on button "Save and Continue" at bounding box center [175, 84] width 62 height 13
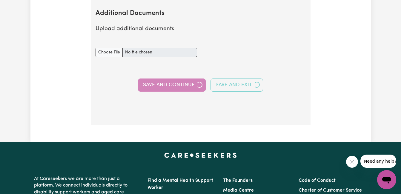
select select "Certificate III (Individual Support)"
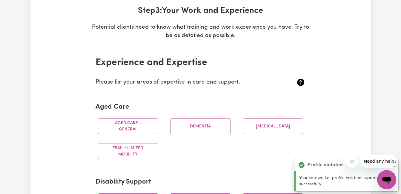
scroll to position [119, 0]
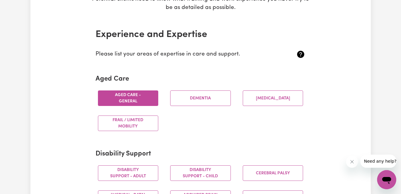
click at [150, 102] on button "Aged care - General" at bounding box center [128, 98] width 61 height 16
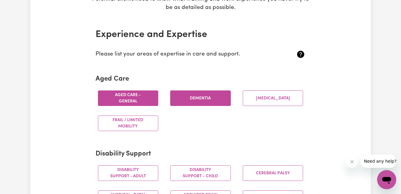
click at [208, 98] on button "Dementia" at bounding box center [200, 98] width 61 height 16
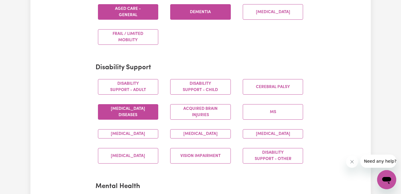
scroll to position [209, 0]
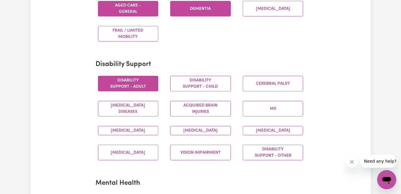
click at [141, 86] on button "Disability support - Adult" at bounding box center [128, 84] width 61 height 16
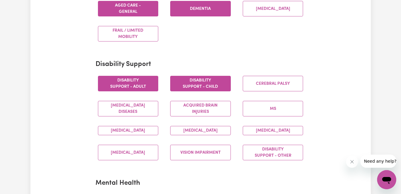
click at [189, 83] on button "Disability support - Child" at bounding box center [200, 84] width 61 height 16
click at [141, 83] on button "Disability support - Adult" at bounding box center [128, 84] width 61 height 16
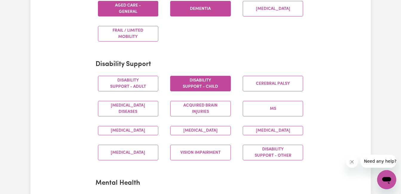
click at [196, 86] on button "Disability support - Child" at bounding box center [200, 84] width 61 height 16
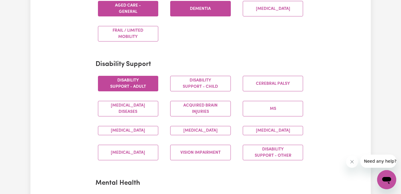
click at [152, 87] on button "Disability support - Adult" at bounding box center [128, 84] width 61 height 16
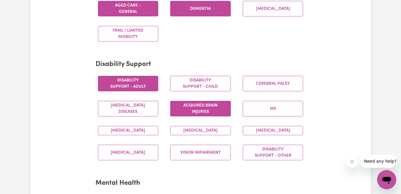
click at [189, 113] on button "Acquired Brain Injuries" at bounding box center [200, 109] width 61 height 16
click at [148, 135] on button "[MEDICAL_DATA]" at bounding box center [128, 130] width 61 height 9
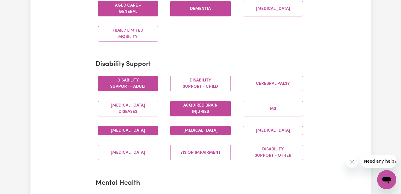
click at [194, 133] on button "[MEDICAL_DATA]" at bounding box center [200, 130] width 61 height 9
click at [267, 135] on button "[MEDICAL_DATA]" at bounding box center [273, 130] width 61 height 9
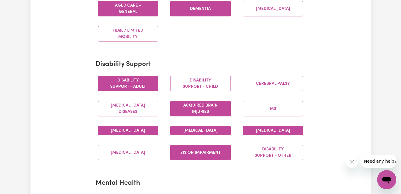
click at [190, 160] on button "Vision impairment" at bounding box center [200, 153] width 61 height 16
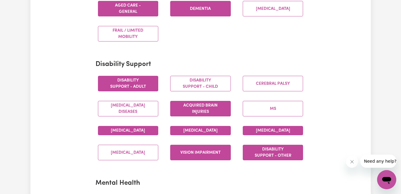
click at [286, 155] on button "Disability support - Other" at bounding box center [273, 153] width 61 height 16
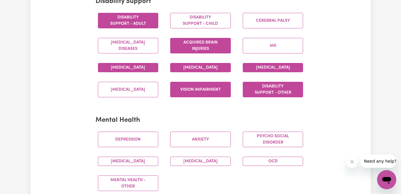
scroll to position [298, 0]
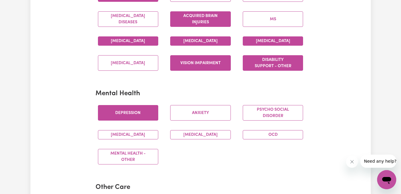
click at [146, 121] on button "Depression" at bounding box center [128, 113] width 61 height 16
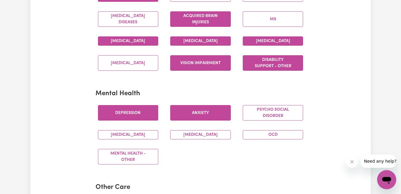
click at [195, 120] on button "Anxiety" at bounding box center [200, 113] width 61 height 16
click at [121, 139] on button "[MEDICAL_DATA]" at bounding box center [128, 134] width 61 height 9
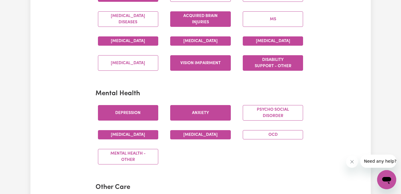
click at [203, 139] on button "[MEDICAL_DATA]" at bounding box center [200, 134] width 61 height 9
click at [253, 139] on button "OCD" at bounding box center [273, 134] width 61 height 9
drag, startPoint x: 150, startPoint y: 158, endPoint x: 165, endPoint y: 154, distance: 15.1
click at [150, 157] on button "Mental Health - Other" at bounding box center [128, 157] width 61 height 16
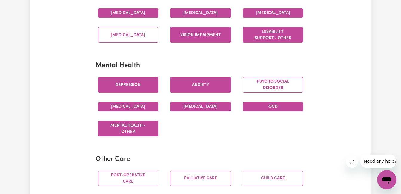
scroll to position [358, 0]
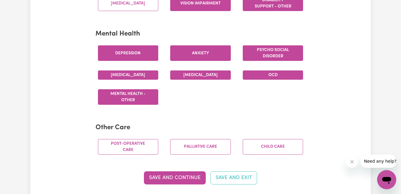
click at [288, 59] on button "Psycho social disorder" at bounding box center [273, 53] width 61 height 16
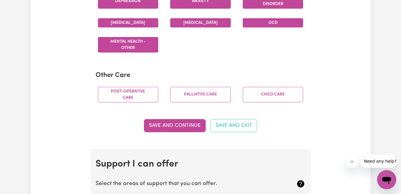
scroll to position [418, 0]
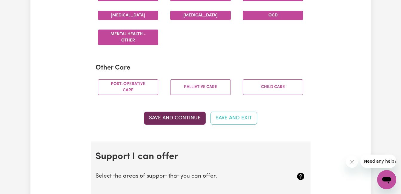
click at [188, 121] on button "Save and Continue" at bounding box center [175, 118] width 62 height 13
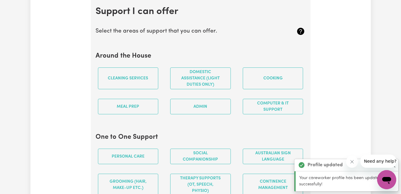
scroll to position [566, 0]
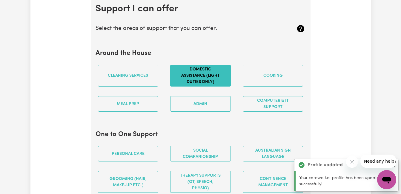
click at [226, 86] on button "Domestic assistance (light duties only)" at bounding box center [200, 76] width 61 height 22
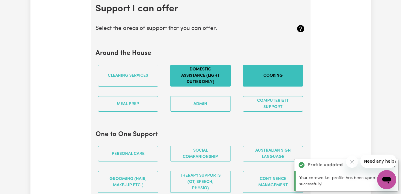
click at [256, 82] on button "Cooking" at bounding box center [273, 76] width 61 height 22
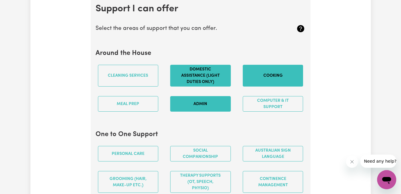
click at [217, 110] on button "Admin" at bounding box center [200, 104] width 61 height 16
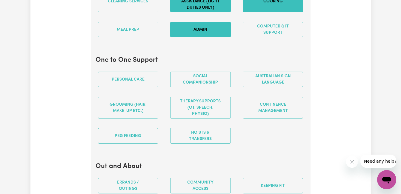
scroll to position [655, 0]
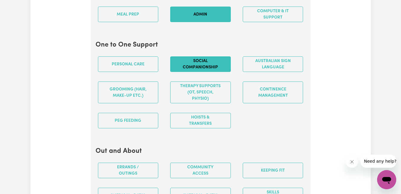
click at [209, 72] on button "Social companionship" at bounding box center [200, 64] width 61 height 16
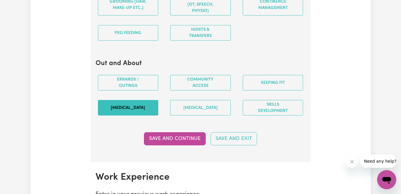
scroll to position [745, 0]
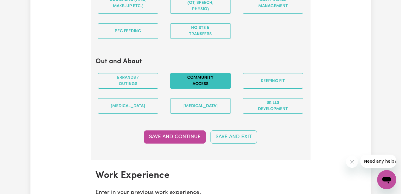
click at [218, 89] on button "Community access" at bounding box center [200, 81] width 61 height 16
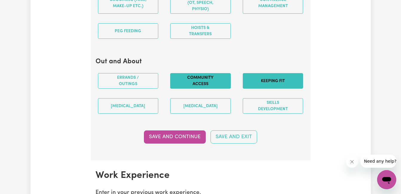
click at [267, 88] on button "Keeping fit" at bounding box center [273, 81] width 61 height 16
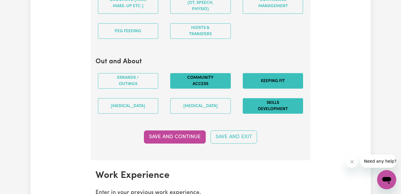
click at [252, 114] on button "Skills Development" at bounding box center [273, 106] width 61 height 16
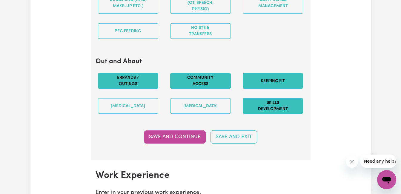
click at [120, 84] on button "Errands / Outings" at bounding box center [128, 81] width 61 height 16
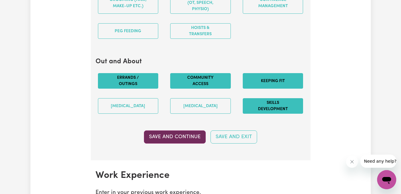
click at [168, 144] on button "Save and Continue" at bounding box center [175, 136] width 62 height 13
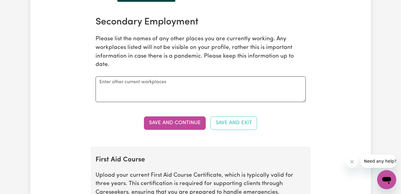
scroll to position [904, 0]
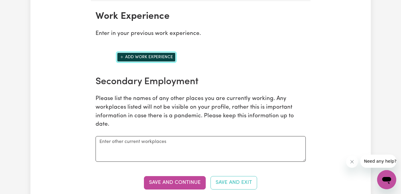
click at [139, 62] on button "Add work experience" at bounding box center [146, 57] width 58 height 9
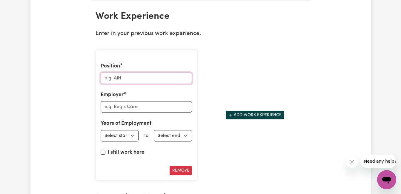
click at [129, 84] on input "Position" at bounding box center [146, 78] width 91 height 11
type input "SUPPORT WORKER"
click at [113, 113] on input "Employer" at bounding box center [146, 106] width 91 height 11
type input "LIFECARE COMPANIONS"
drag, startPoint x: 104, startPoint y: 141, endPoint x: 116, endPoint y: 136, distance: 13.1
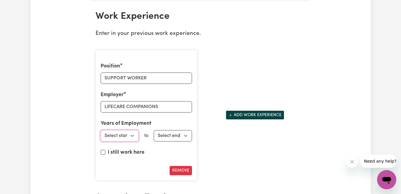
click at [115, 136] on div "Years of Employment Employed from Select start year [DATE] 1952 1953 1954 1955 …" at bounding box center [146, 130] width 91 height 21
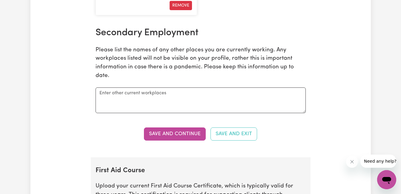
scroll to position [993, 0]
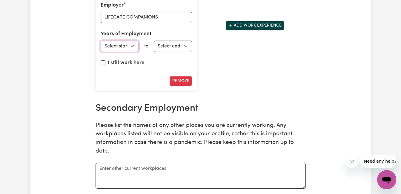
click at [127, 51] on select "Select start year [DATE] 1952 1953 1954 1955 1956 1957 1958 1959 1960 1961 1962…" at bounding box center [120, 46] width 38 height 11
select select "2022"
click at [101, 47] on select "Select start year [DATE] 1952 1953 1954 1955 1956 1957 1958 1959 1960 1961 1962…" at bounding box center [120, 46] width 38 height 11
click at [104, 65] on input "I still work here" at bounding box center [103, 62] width 5 height 5
checkbox input "true"
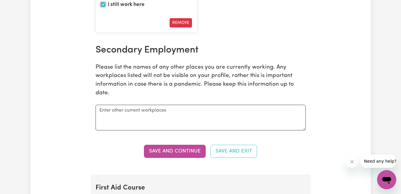
scroll to position [1053, 0]
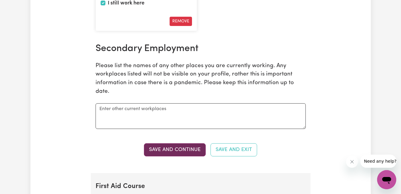
click at [194, 156] on button "Save and Continue" at bounding box center [175, 149] width 62 height 13
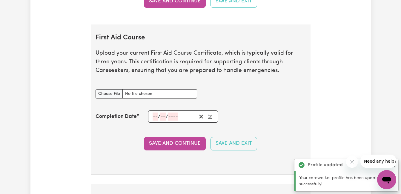
scroll to position [1232, 0]
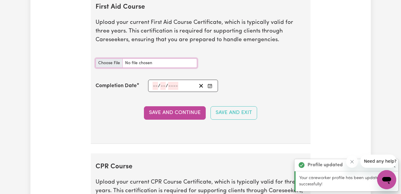
click at [118, 68] on input "First Aid Course document" at bounding box center [145, 62] width 101 height 9
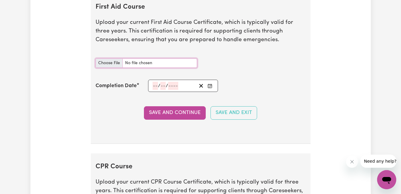
click at [115, 68] on input "First Aid Course document" at bounding box center [145, 62] width 101 height 9
type input "C:\fakepath\HLTAID011_9242667 FIRST AID 2022(1).pdf"
click at [209, 85] on icon "Enter the Completion Date of your First Aid Course" at bounding box center [210, 85] width 4 height 0
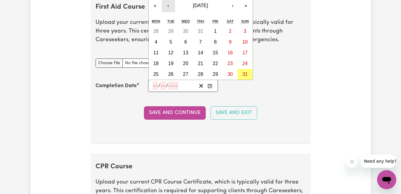
click at [168, 12] on button "‹" at bounding box center [168, 5] width 13 height 13
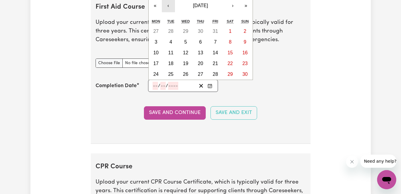
click at [167, 12] on button "‹" at bounding box center [168, 5] width 13 height 13
click at [171, 66] on abbr "21" at bounding box center [170, 63] width 5 height 5
type input "[DATE]"
type input "21"
type input "5"
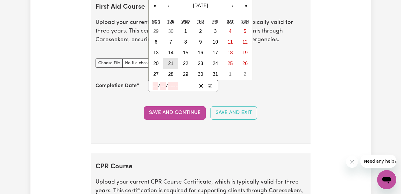
type input "2024"
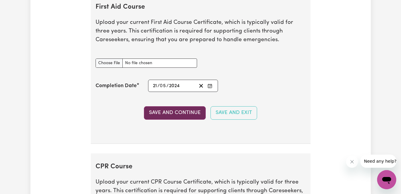
click at [183, 119] on button "Save and Continue" at bounding box center [175, 112] width 62 height 13
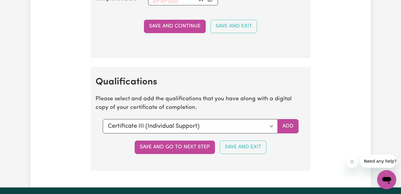
scroll to position [1571, 0]
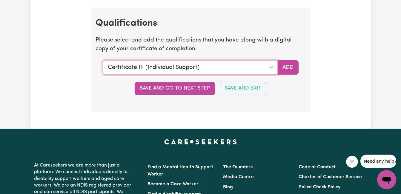
click at [273, 74] on select "Select a qualification to add... Certificate III (Individual Support) Certifica…" at bounding box center [190, 67] width 175 height 14
select select "Certificate IV in Community Services [CHC42015]"
click at [103, 67] on select "Select a qualification to add... Certificate III (Individual Support) Certifica…" at bounding box center [190, 67] width 175 height 14
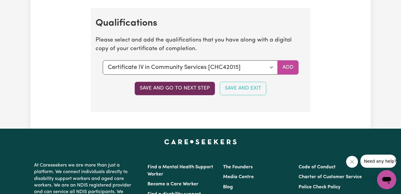
click at [192, 95] on button "Save and go to next step" at bounding box center [175, 88] width 80 height 13
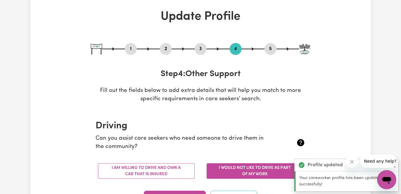
scroll to position [90, 0]
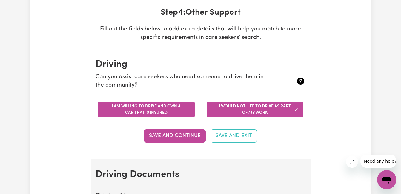
click at [149, 112] on button "I am willing to drive and own a car that is insured" at bounding box center [146, 110] width 97 height 16
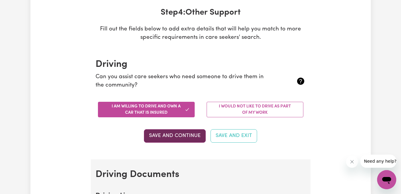
click at [192, 136] on button "Save and Continue" at bounding box center [175, 135] width 62 height 13
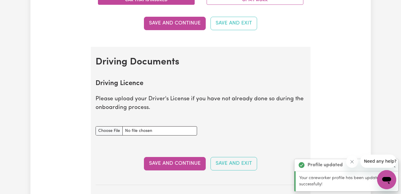
scroll to position [241, 0]
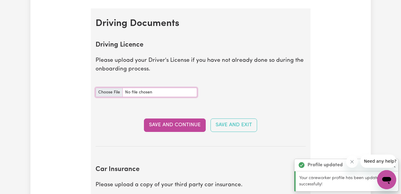
click at [117, 96] on input "Driving Licence document" at bounding box center [145, 92] width 101 height 9
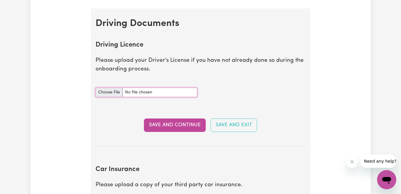
type input "C:\fakepath\LICENSE [PERSON_NAME].pdf"
click at [190, 124] on button "Save and Continue" at bounding box center [175, 124] width 62 height 13
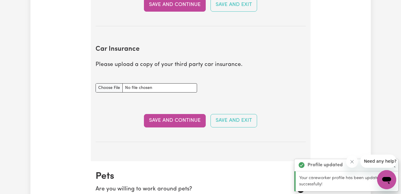
scroll to position [397, 0]
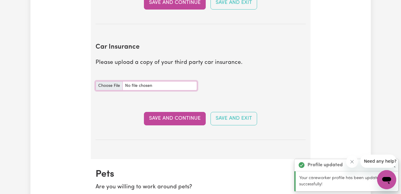
click at [112, 84] on input "Car Insurance document" at bounding box center [145, 85] width 101 height 9
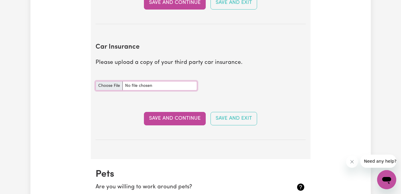
type input "C:\fakepath\CAR INSURANCE.pdf"
click at [172, 117] on button "Save and Continue" at bounding box center [175, 118] width 62 height 13
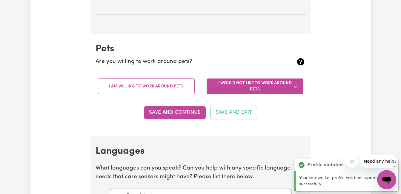
scroll to position [589, 0]
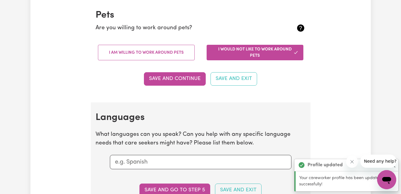
click at [231, 53] on button "I would not like to work around pets" at bounding box center [255, 53] width 97 height 16
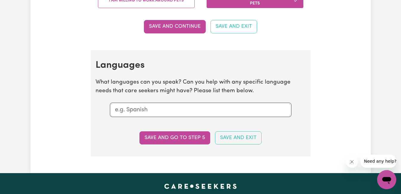
scroll to position [649, 0]
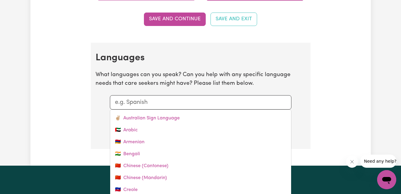
click at [180, 104] on input "text" at bounding box center [200, 102] width 171 height 9
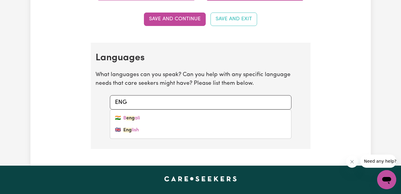
type input "ENGL"
type input "ENGLish"
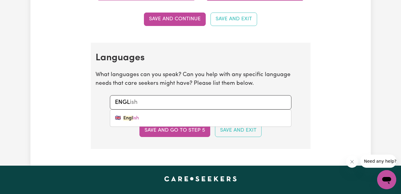
type input "ENGLI"
type input "ENGLIsh"
type input "ENGLIS"
type input "ENGLISh"
type input "ENGLISH"
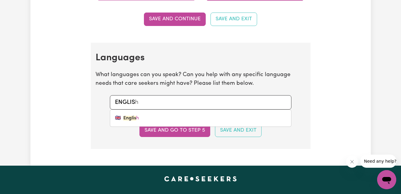
type input "ENGLISH"
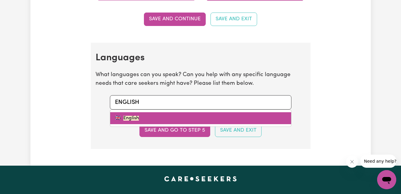
click at [144, 113] on link "🇬🇧 English" at bounding box center [200, 118] width 181 height 12
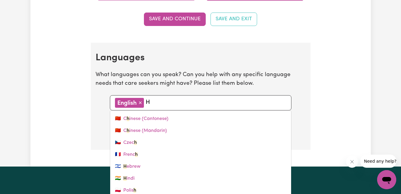
type input "HI"
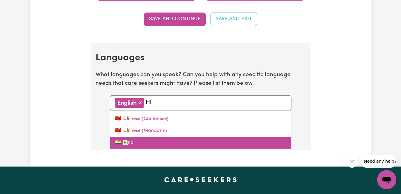
click at [155, 145] on link "🇮🇳 Hi ndi" at bounding box center [200, 143] width 181 height 12
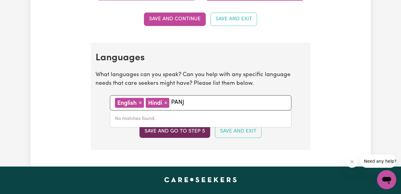
type input "PANJ"
click at [195, 132] on button "Save and go to step 5" at bounding box center [174, 131] width 71 height 13
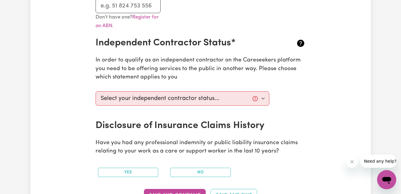
scroll to position [209, 0]
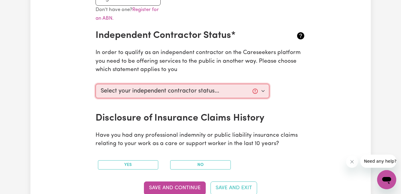
click at [264, 90] on select "Select your independent contractor status... I am providing services through an…" at bounding box center [182, 91] width 174 height 14
select select "I am providing services by being employed by an organisation"
click at [95, 84] on select "Select your independent contractor status... I am providing services through an…" at bounding box center [182, 91] width 174 height 14
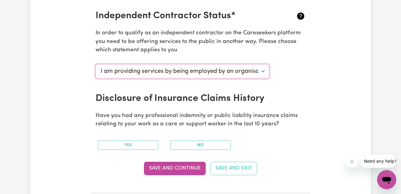
scroll to position [239, 0]
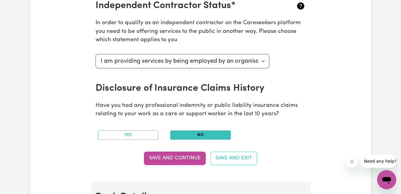
click at [190, 135] on button "No" at bounding box center [200, 134] width 61 height 9
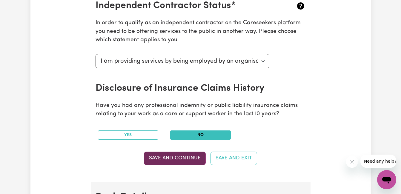
click at [191, 159] on button "Save and Continue" at bounding box center [175, 158] width 62 height 13
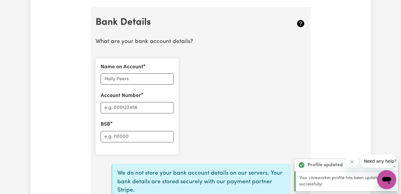
scroll to position [420, 0]
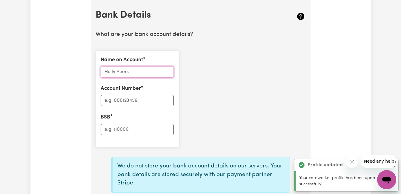
click at [129, 73] on input "Name on Account" at bounding box center [137, 71] width 73 height 11
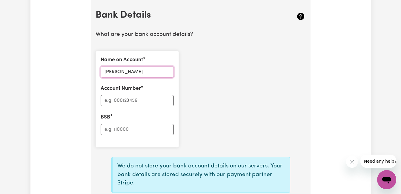
type input "[PERSON_NAME]"
click at [156, 95] on input "Account Number" at bounding box center [137, 100] width 73 height 11
type input "KAUR"
click at [109, 127] on input "BSB" at bounding box center [137, 129] width 73 height 11
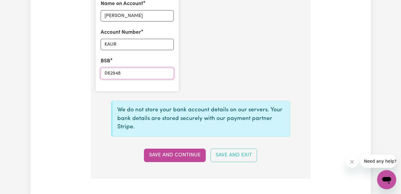
scroll to position [480, 0]
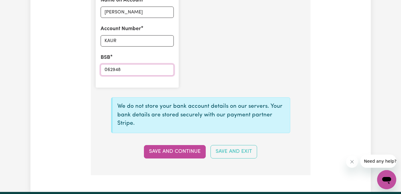
type input "062948"
click at [124, 41] on input "KAUR" at bounding box center [137, 40] width 73 height 11
type input "K"
type input "23856420"
click at [148, 16] on input "[PERSON_NAME]" at bounding box center [137, 12] width 73 height 11
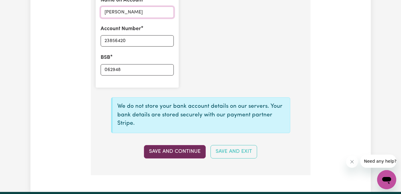
type input "[PERSON_NAME]"
click at [172, 154] on button "Save and Continue" at bounding box center [175, 151] width 62 height 13
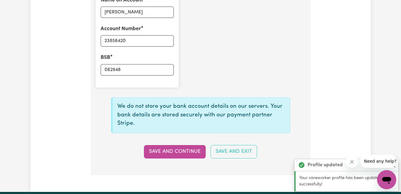
type input "****6420"
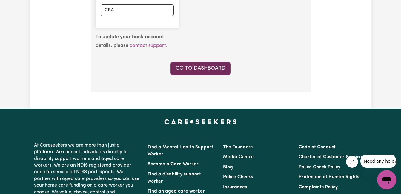
click at [197, 68] on link "Go to Dashboard" at bounding box center [200, 68] width 60 height 13
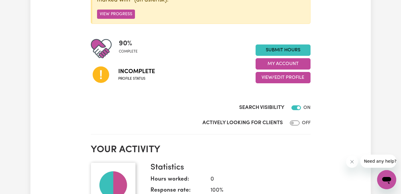
scroll to position [119, 0]
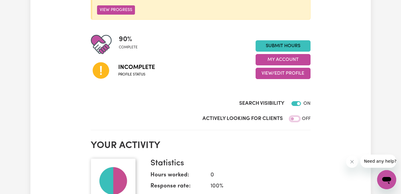
click at [294, 118] on input "Actively Looking for Clients" at bounding box center [295, 118] width 10 height 5
checkbox input "true"
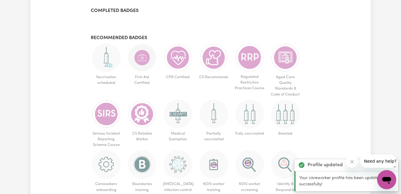
scroll to position [388, 0]
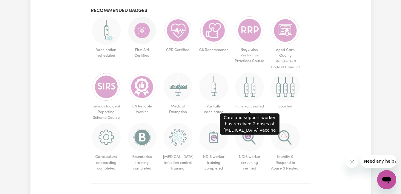
click at [252, 93] on img at bounding box center [249, 87] width 29 height 29
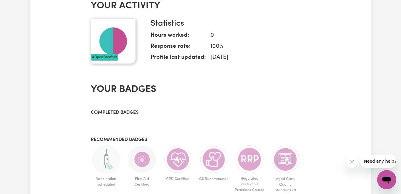
scroll to position [119, 0]
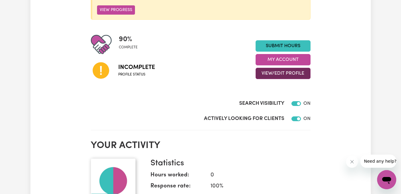
click at [290, 71] on button "View/Edit Profile" at bounding box center [282, 73] width 55 height 11
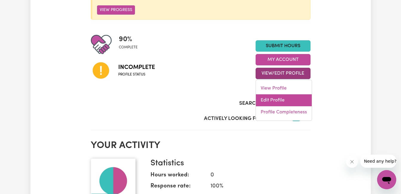
click at [282, 101] on link "Edit Profile" at bounding box center [284, 100] width 56 height 12
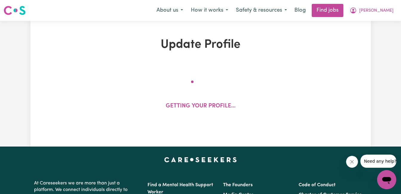
select select "[DEMOGRAPHIC_DATA]"
select select "[DEMOGRAPHIC_DATA] Citizen"
select select "Studying a healthcare related degree or qualification"
select select "65"
select select "95"
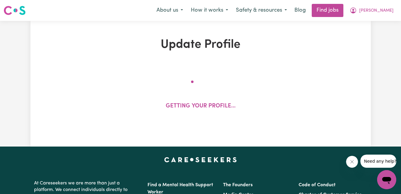
select select "120"
select select "135"
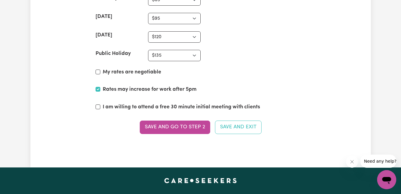
scroll to position [1522, 0]
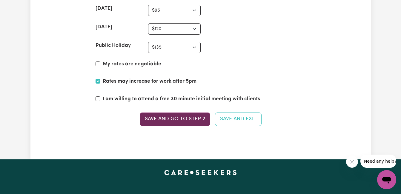
click at [189, 115] on button "Save and go to Step 2" at bounding box center [175, 119] width 70 height 13
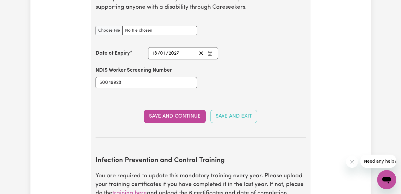
scroll to position [836, 0]
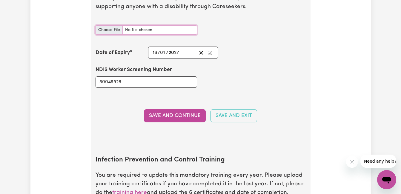
click at [116, 27] on input "NDIS Worker Screening Check document" at bounding box center [145, 29] width 101 height 9
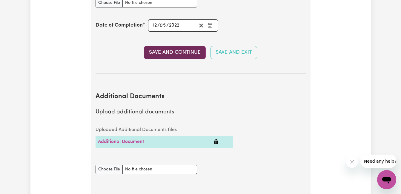
scroll to position [1164, 0]
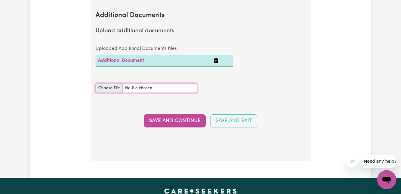
click at [108, 89] on input "Additional Documents document" at bounding box center [145, 88] width 101 height 9
click at [105, 88] on input "Additional Documents document" at bounding box center [145, 88] width 101 height 9
click at [109, 87] on input "Additional Documents document" at bounding box center [145, 88] width 101 height 9
type input "C:\fakepath\SC_Certificate_Harshdeep.pdf"
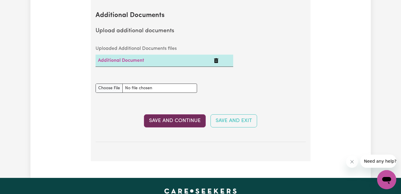
click at [158, 121] on button "Save and Continue" at bounding box center [175, 120] width 62 height 13
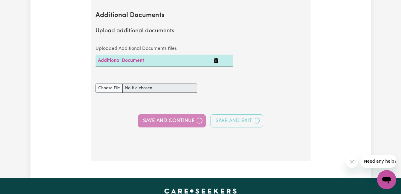
select select "2022"
select select "Certificate III (Individual Support)"
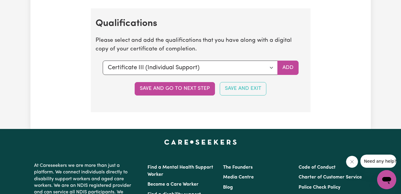
scroll to position [1525, 0]
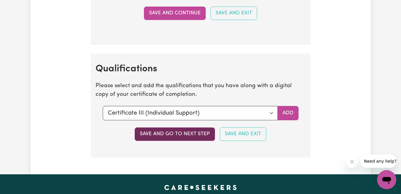
click at [176, 141] on button "Save and go to next step" at bounding box center [175, 133] width 80 height 13
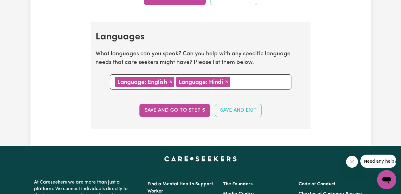
scroll to position [746, 0]
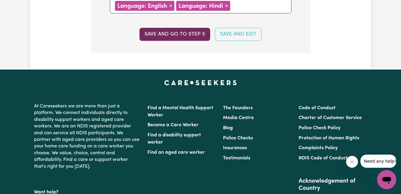
click at [191, 29] on button "Save and go to step 5" at bounding box center [174, 34] width 71 height 13
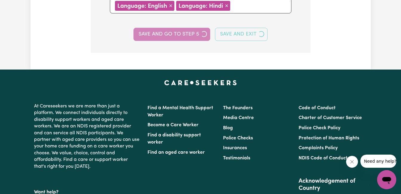
select select "I am providing services by being employed by an organisation"
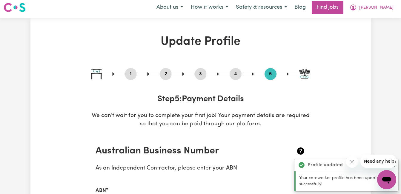
scroll to position [0, 0]
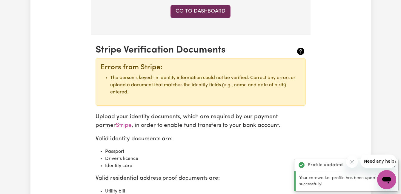
click at [198, 14] on link "Go to Dashboard" at bounding box center [200, 11] width 60 height 13
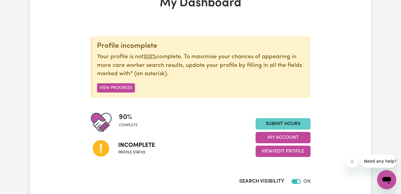
scroll to position [60, 0]
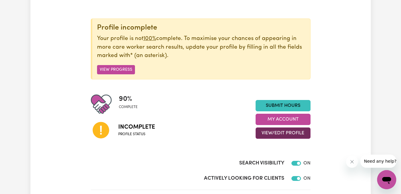
click at [280, 135] on button "View/Edit Profile" at bounding box center [282, 132] width 55 height 11
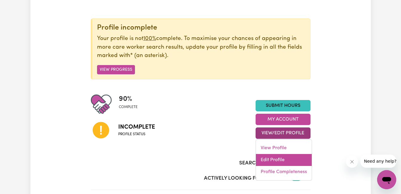
click at [282, 163] on link "Edit Profile" at bounding box center [284, 160] width 56 height 12
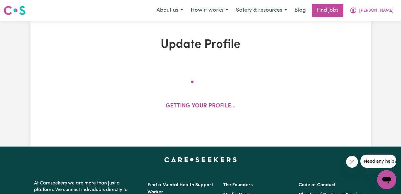
select select "[DEMOGRAPHIC_DATA]"
select select "[DEMOGRAPHIC_DATA] Citizen"
select select "Studying a healthcare related degree or qualification"
select select "65"
select select "95"
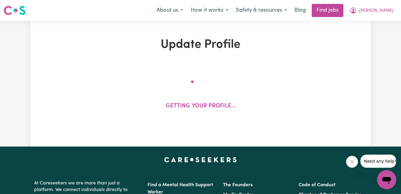
select select "120"
select select "135"
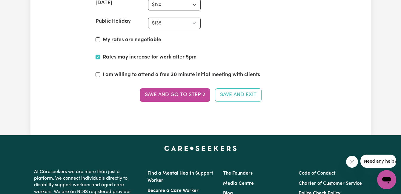
scroll to position [1641, 0]
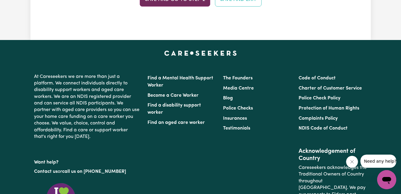
click at [186, 6] on button "Save and go to Step 2" at bounding box center [175, -1] width 70 height 13
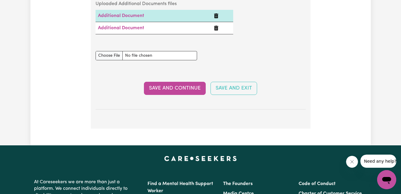
scroll to position [1134, 0]
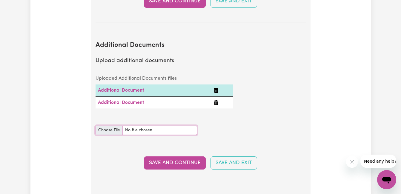
click at [118, 129] on input "Additional Documents document" at bounding box center [145, 130] width 101 height 9
click at [114, 132] on input "Additional Documents document" at bounding box center [145, 130] width 101 height 9
type input "C:\fakepath\[MEDICAL_DATA] cert.pdf"
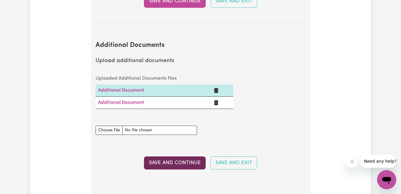
click at [188, 160] on button "Save and Continue" at bounding box center [175, 162] width 62 height 13
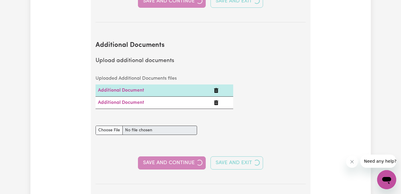
select select "2022"
select select "Certificate III (Individual Support)"
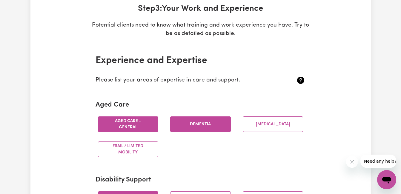
scroll to position [0, 0]
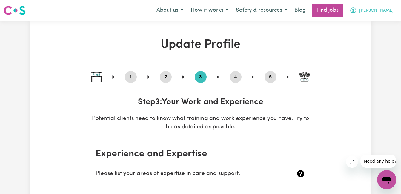
click at [388, 13] on span "[PERSON_NAME]" at bounding box center [376, 10] width 34 height 7
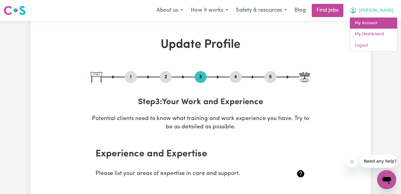
click at [360, 27] on link "My Account" at bounding box center [373, 23] width 47 height 11
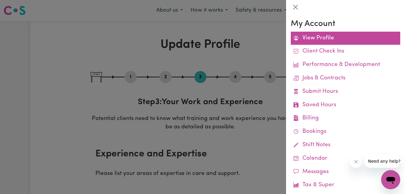
click at [316, 42] on link "View Profile" at bounding box center [346, 38] width 110 height 13
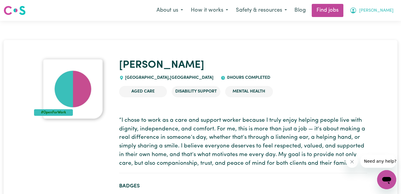
click at [378, 13] on span "[PERSON_NAME]" at bounding box center [376, 10] width 34 height 7
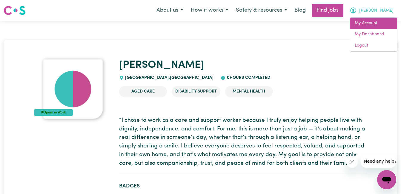
click at [372, 24] on link "My Account" at bounding box center [373, 23] width 47 height 11
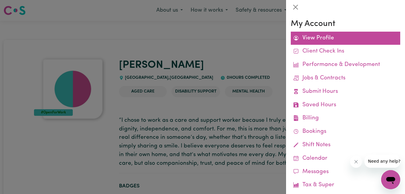
click at [343, 35] on link "View Profile" at bounding box center [346, 38] width 110 height 13
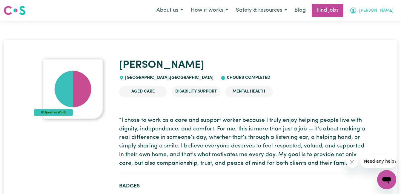
click at [383, 10] on span "[PERSON_NAME]" at bounding box center [376, 10] width 34 height 7
click at [369, 33] on link "My Dashboard" at bounding box center [373, 34] width 47 height 11
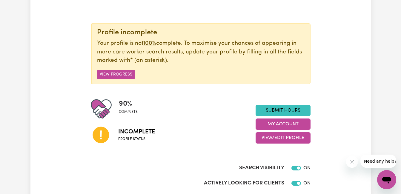
scroll to position [60, 0]
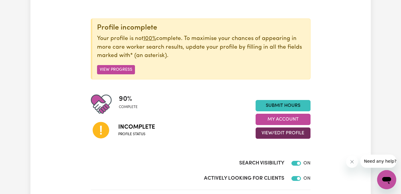
click at [279, 135] on button "View/Edit Profile" at bounding box center [282, 132] width 55 height 11
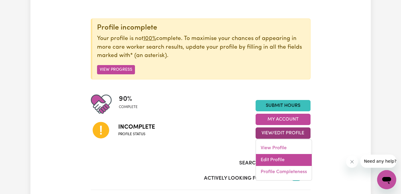
click at [281, 160] on link "Edit Profile" at bounding box center [284, 160] width 56 height 12
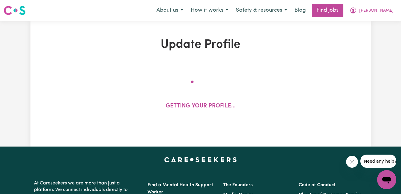
select select "[DEMOGRAPHIC_DATA]"
select select "[DEMOGRAPHIC_DATA] Citizen"
select select "Studying a healthcare related degree or qualification"
select select "65"
select select "95"
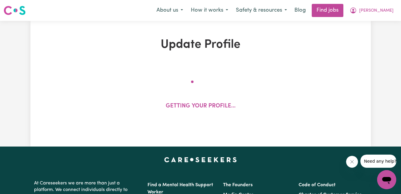
select select "120"
select select "135"
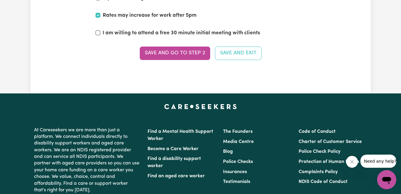
scroll to position [1611, 0]
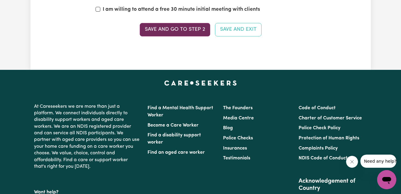
click at [199, 32] on button "Save and go to Step 2" at bounding box center [175, 29] width 70 height 13
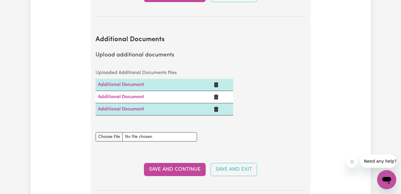
scroll to position [1194, 0]
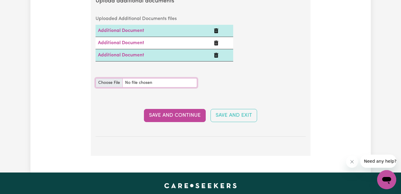
click at [113, 85] on input "Additional Documents document" at bounding box center [145, 82] width 101 height 9
type input "C:\fakepath\NDIS_Worker_Orientation_Completion_Certificate.pdf"
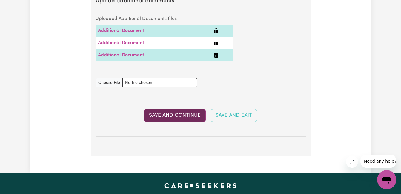
click at [177, 117] on button "Save and Continue" at bounding box center [175, 115] width 62 height 13
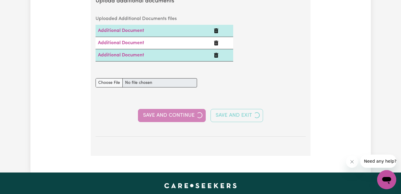
select select "2022"
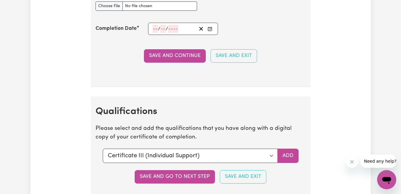
scroll to position [1492, 0]
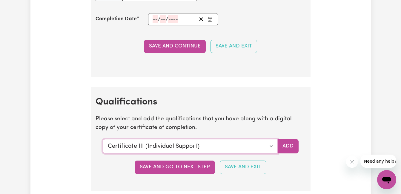
click at [268, 149] on select "Select a qualification to add... Certificate III (Individual Support) Certifica…" at bounding box center [190, 146] width 175 height 14
select select "Certificate IV in Community Services [CHC42015]"
click at [103, 145] on select "Select a qualification to add... Certificate III (Individual Support) Certifica…" at bounding box center [190, 146] width 175 height 14
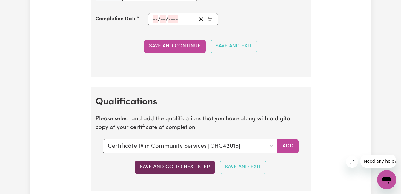
click at [193, 170] on button "Save and go to next step" at bounding box center [175, 167] width 80 height 13
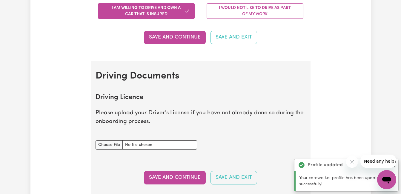
scroll to position [0, 0]
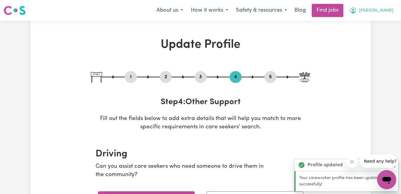
click at [371, 9] on button "[PERSON_NAME]" at bounding box center [372, 10] width 52 height 13
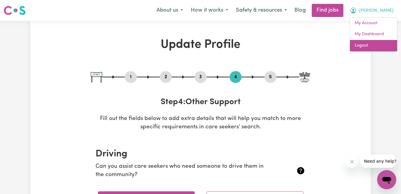
click at [369, 47] on link "Logout" at bounding box center [373, 45] width 47 height 11
